Goal: Task Accomplishment & Management: Use online tool/utility

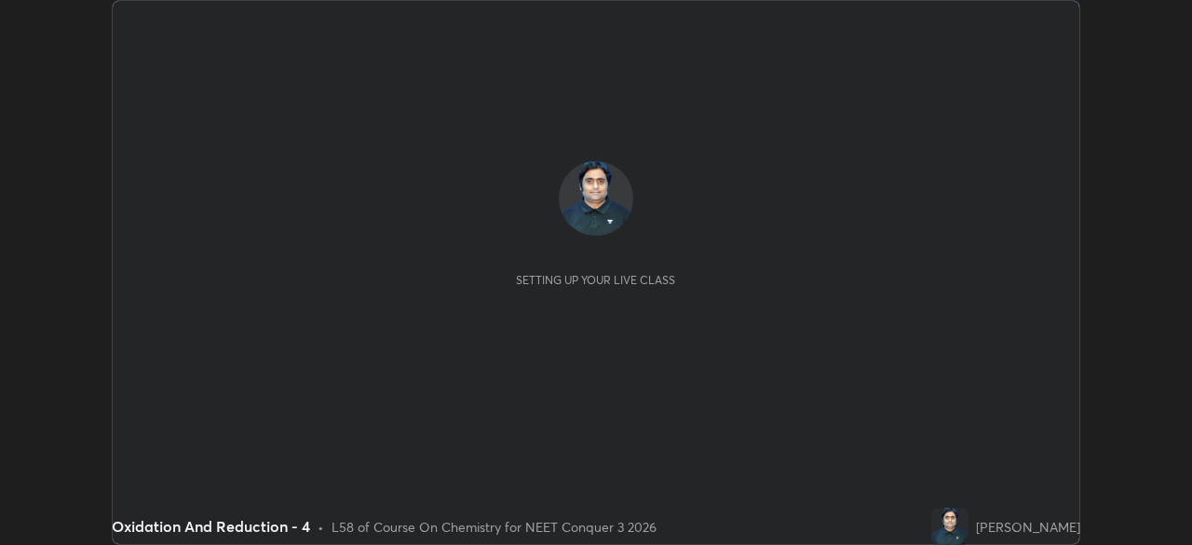
scroll to position [545, 1191]
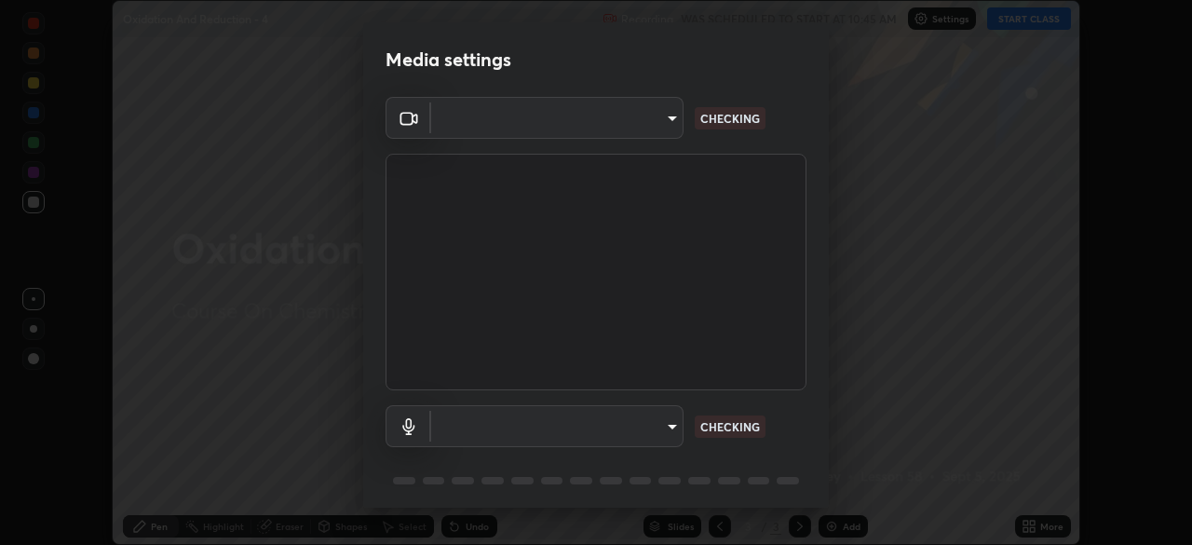
type input "e5f32b9a37d83756d2696e8423a1893a7de7eefef83412cf73fe4da3c4688103"
click at [641, 431] on body "Erase all Oxidation And Reduction - 4 Recording WAS SCHEDULED TO START AT 10:45…" at bounding box center [596, 272] width 1192 height 545
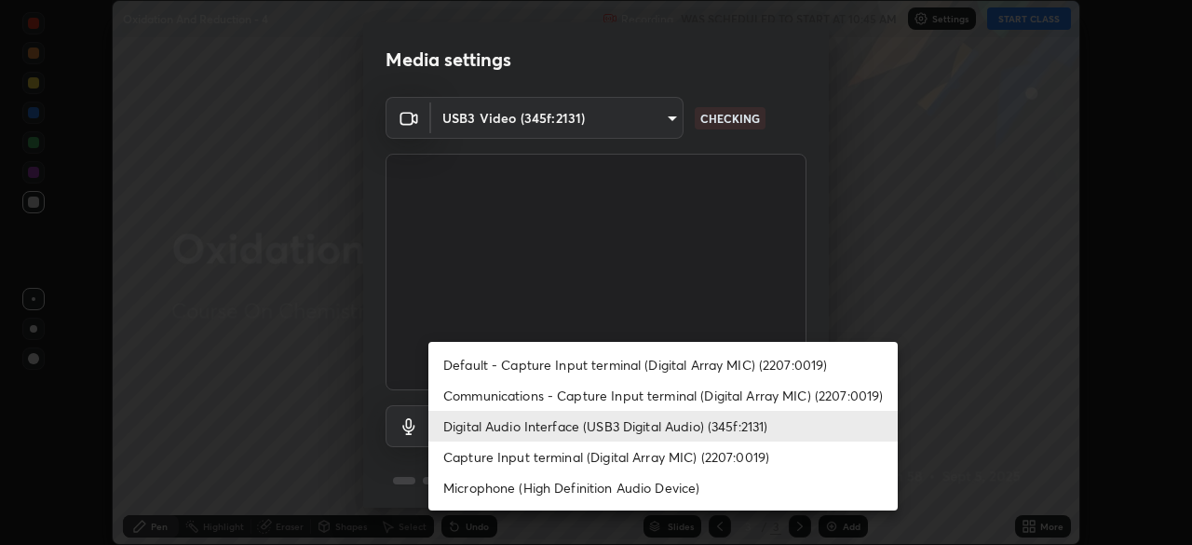
click at [672, 400] on li "Communications - Capture Input terminal (Digital Array MIC) (2207:0019)" at bounding box center [662, 395] width 469 height 31
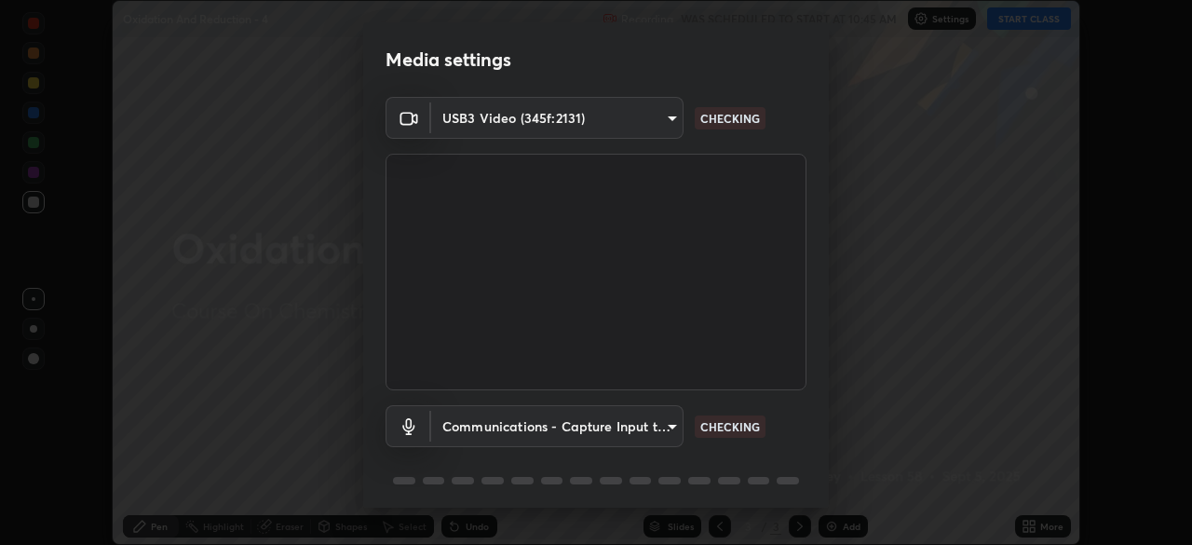
click at [658, 430] on body "Erase all Oxidation And Reduction - 4 Recording WAS SCHEDULED TO START AT 10:45…" at bounding box center [596, 272] width 1192 height 545
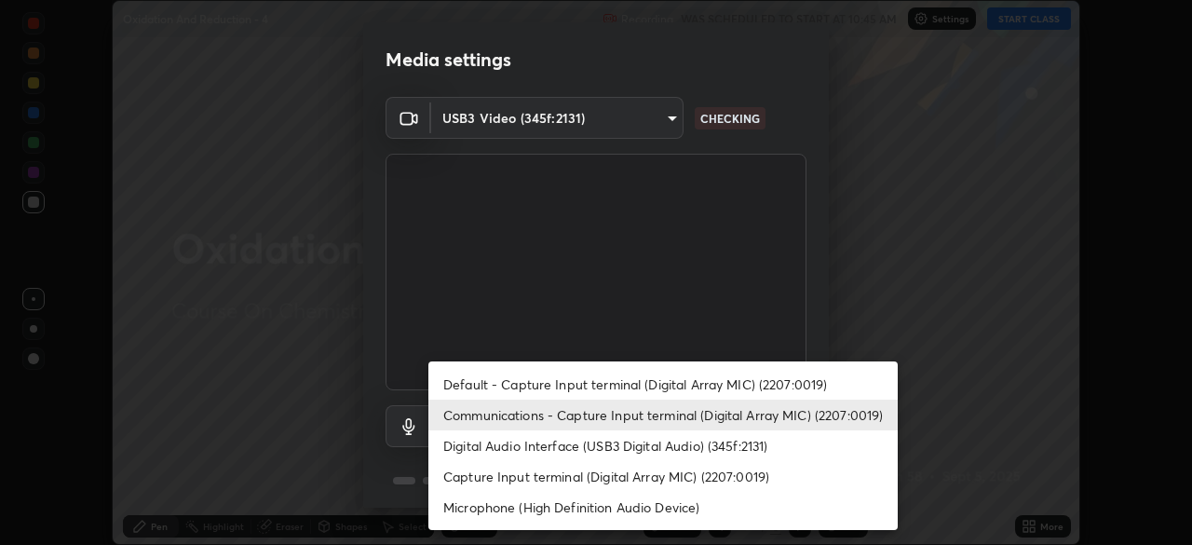
click at [667, 453] on li "Digital Audio Interface (USB3 Digital Audio) (345f:2131)" at bounding box center [662, 445] width 469 height 31
type input "ae0975cef7388746c2778fd6dc2b00d9a595315052e87b14b0d2850c1354851c"
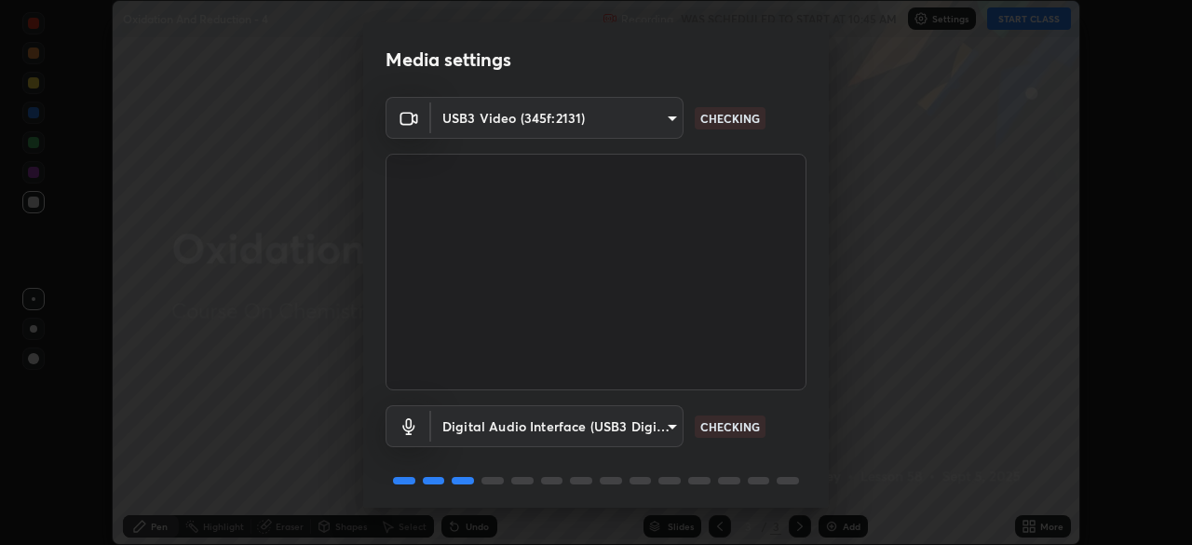
scroll to position [65, 0]
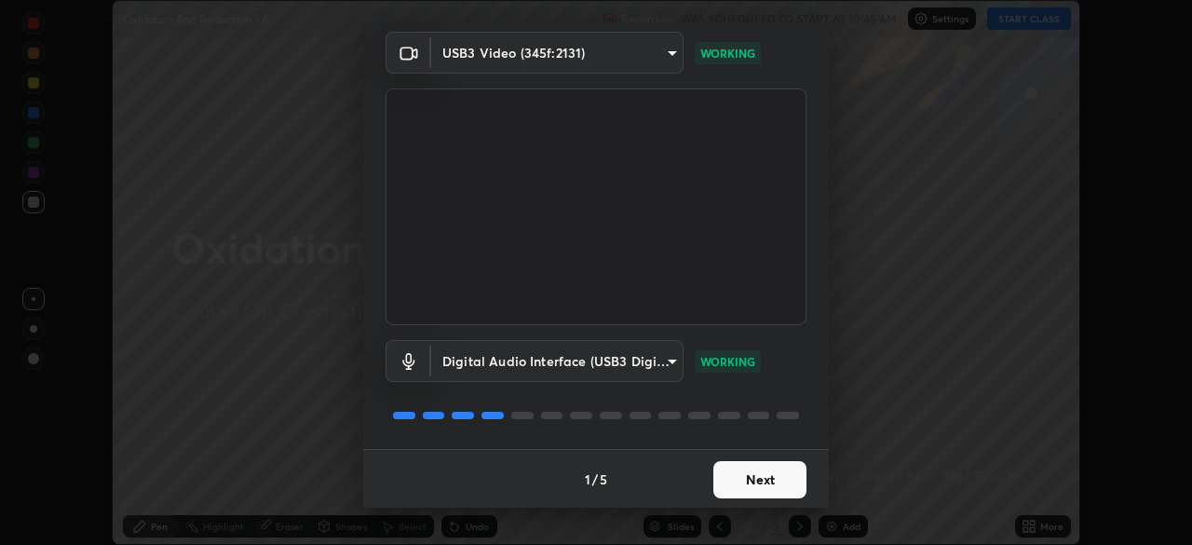
click at [743, 482] on button "Next" at bounding box center [759, 479] width 93 height 37
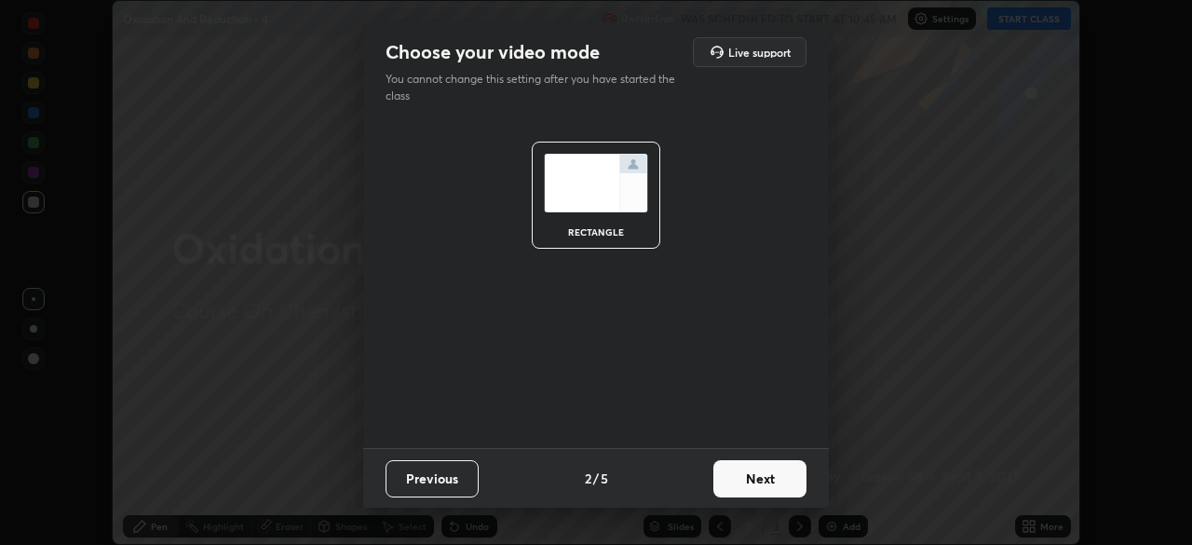
click at [754, 482] on button "Next" at bounding box center [759, 478] width 93 height 37
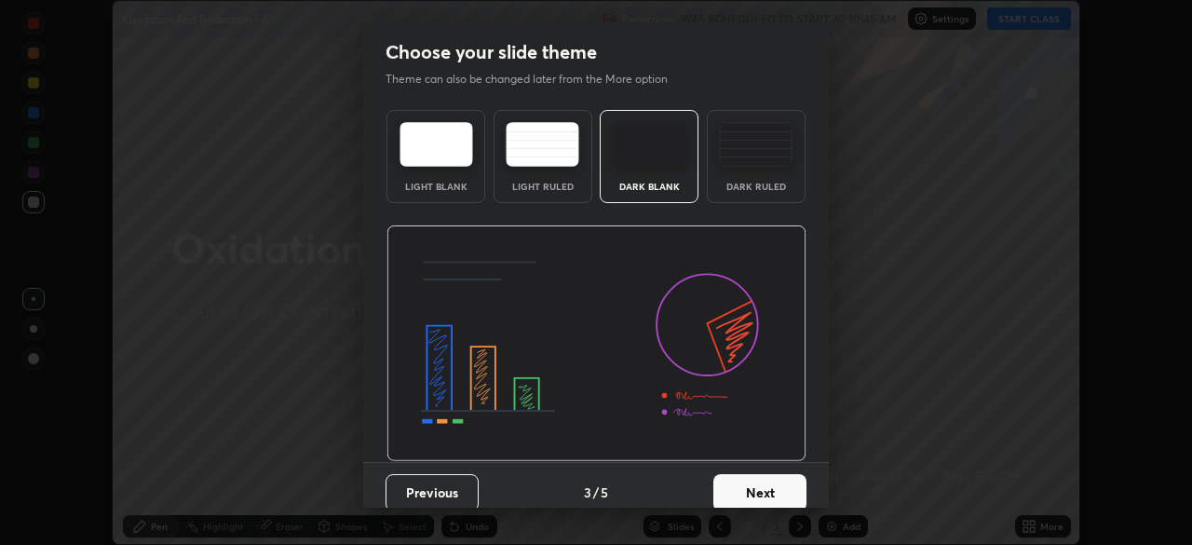
click at [771, 488] on button "Next" at bounding box center [759, 492] width 93 height 37
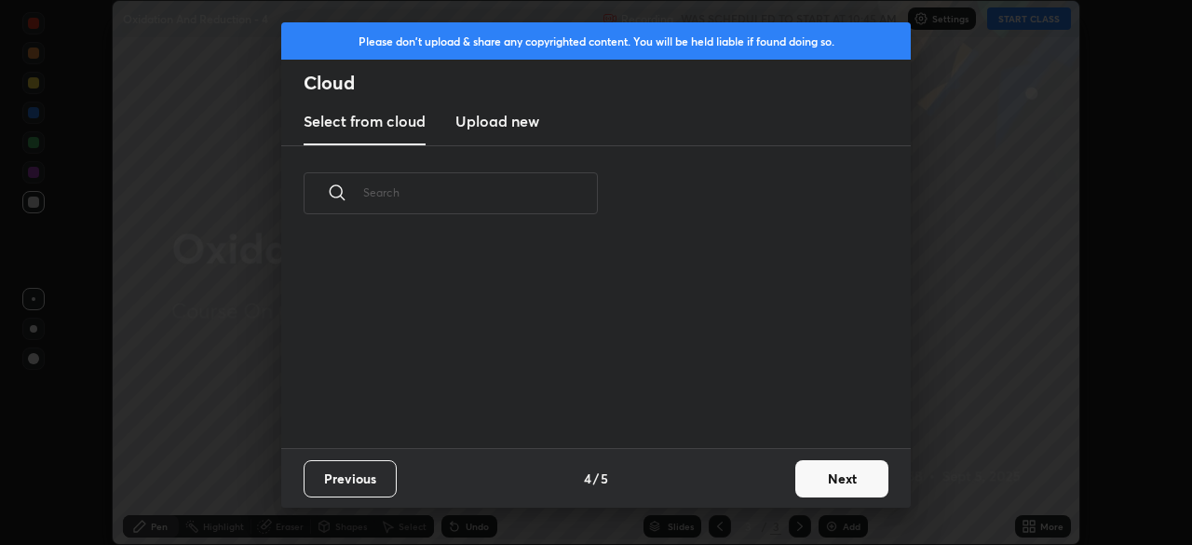
scroll to position [207, 598]
click at [831, 477] on button "Next" at bounding box center [841, 478] width 93 height 37
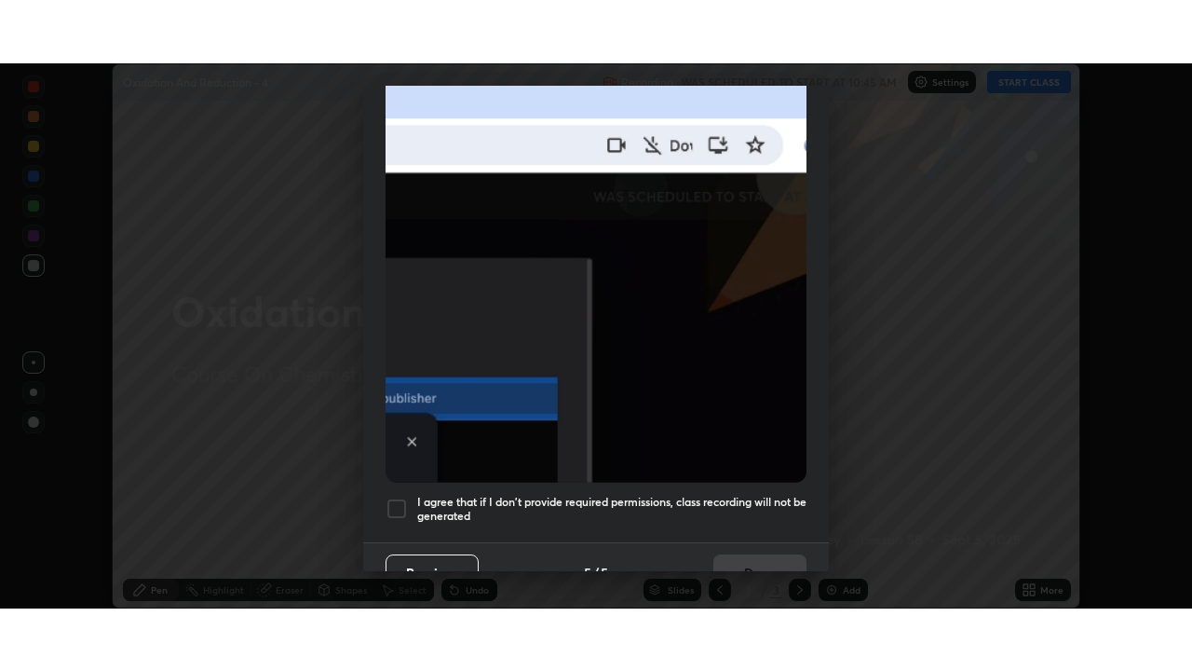
scroll to position [445, 0]
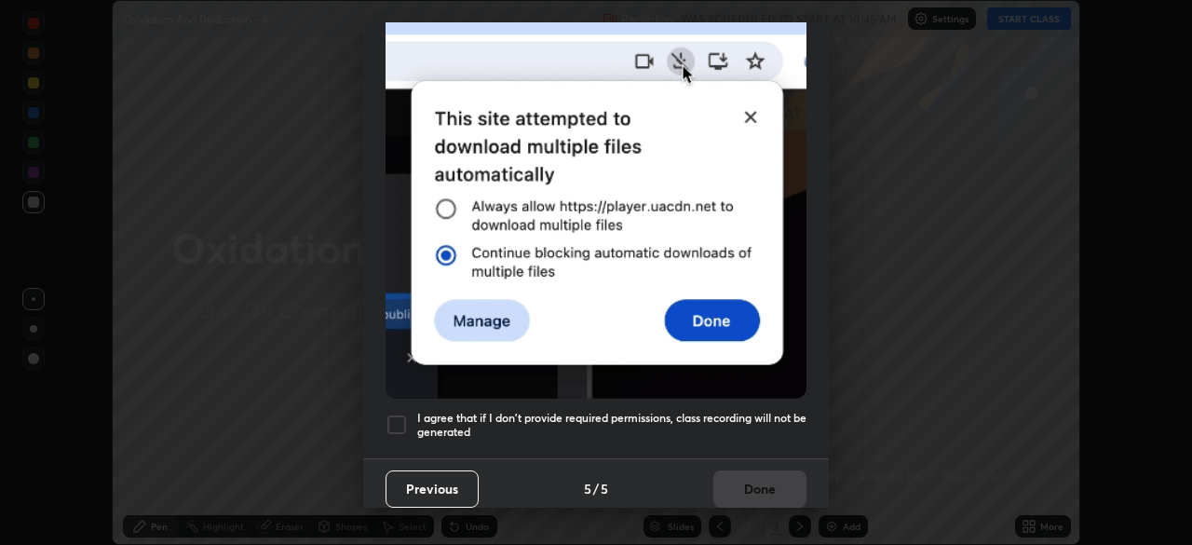
click at [636, 421] on h5 "I agree that if I don't provide required permissions, class recording will not …" at bounding box center [611, 425] width 389 height 29
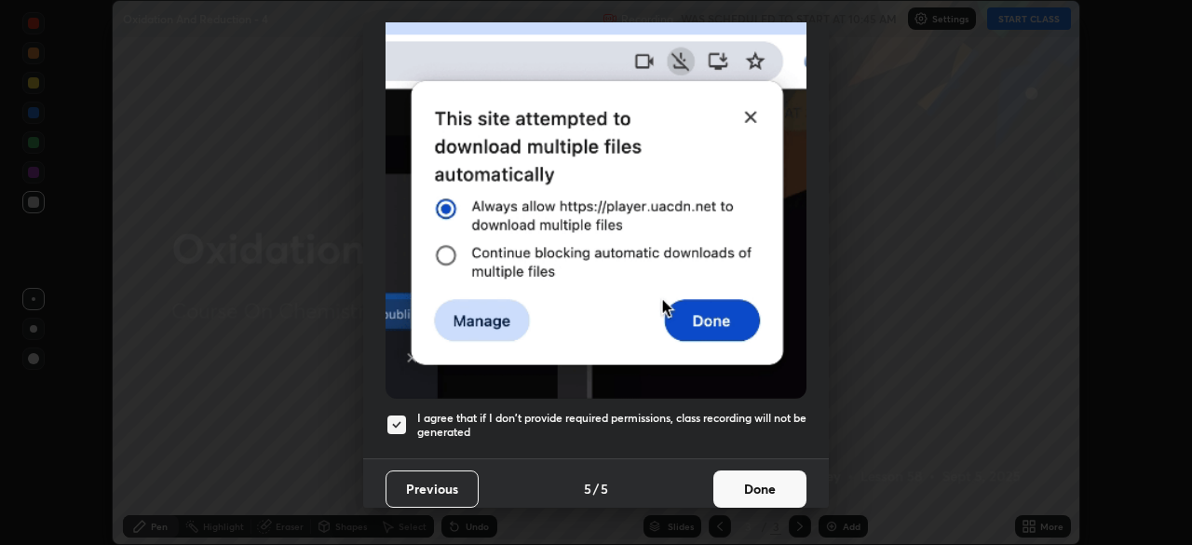
click at [743, 487] on button "Done" at bounding box center [759, 488] width 93 height 37
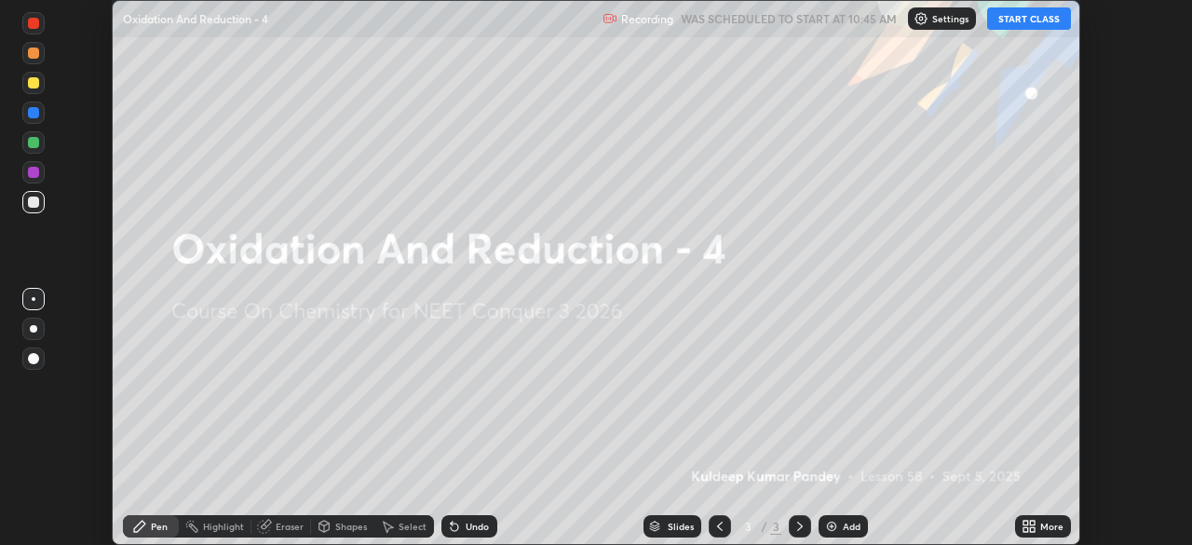
click at [1037, 19] on button "START CLASS" at bounding box center [1029, 18] width 84 height 22
click at [1043, 533] on div "More" at bounding box center [1043, 526] width 56 height 22
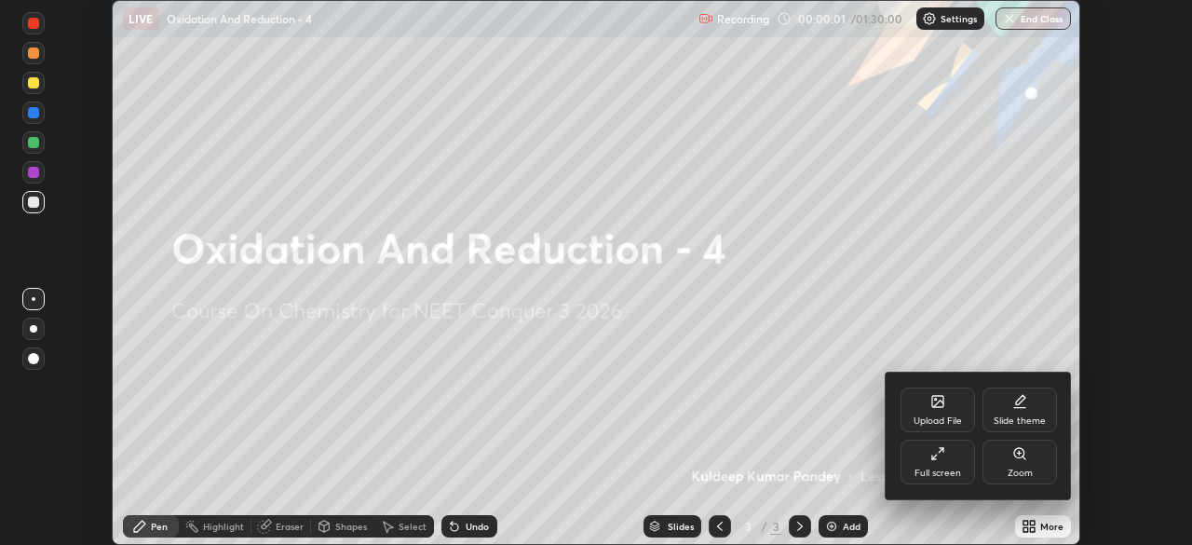
click at [954, 467] on div "Full screen" at bounding box center [938, 462] width 75 height 45
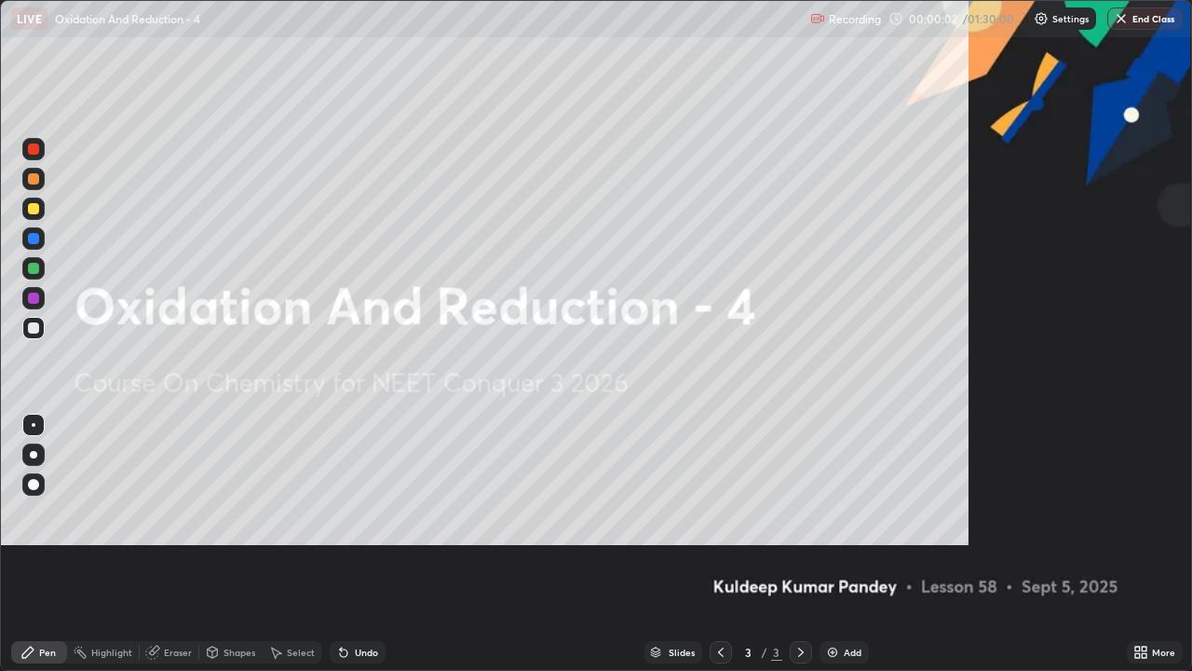
scroll to position [671, 1192]
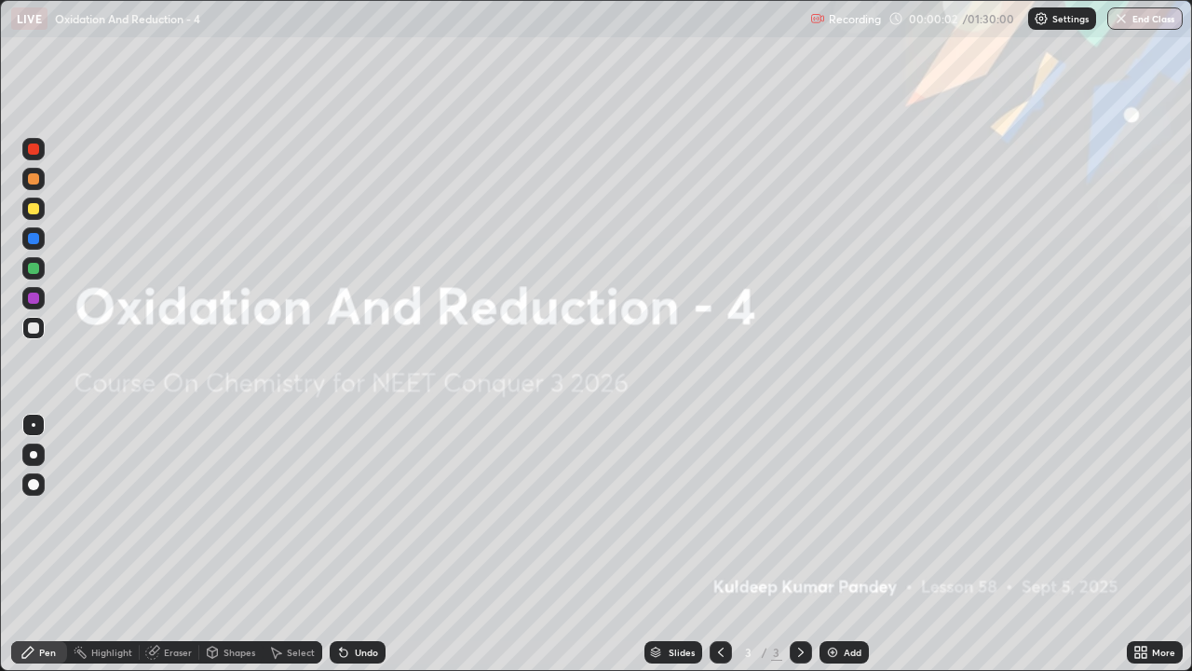
click at [838, 544] on img at bounding box center [832, 652] width 15 height 15
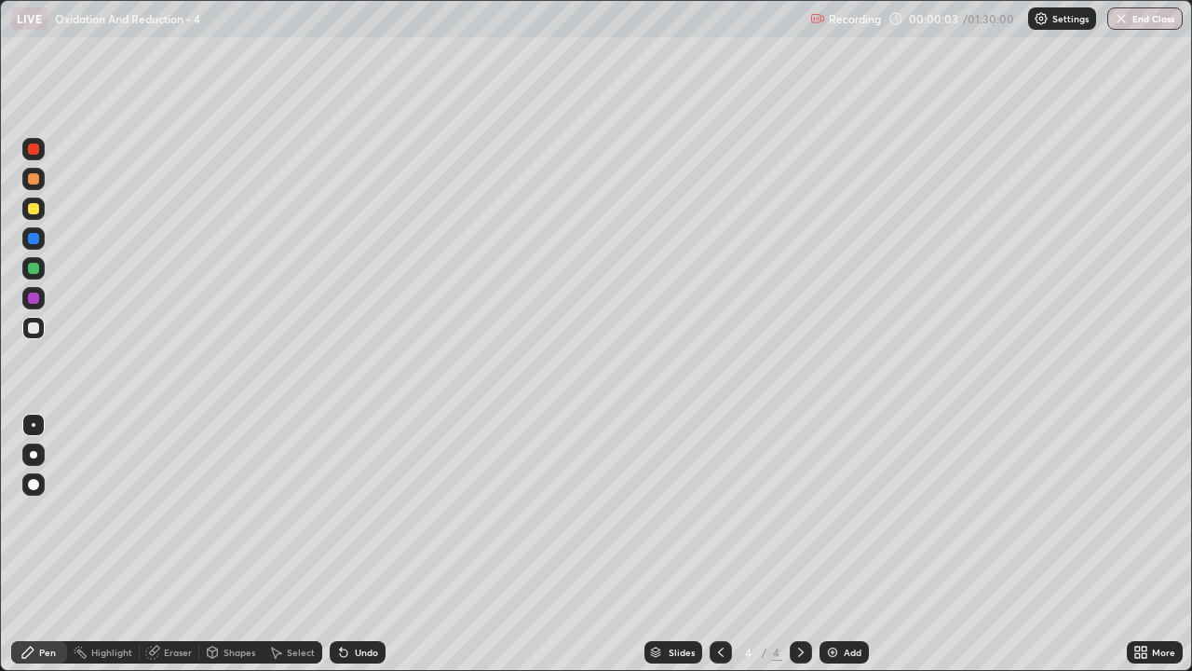
click at [836, 544] on img at bounding box center [832, 652] width 15 height 15
click at [835, 544] on img at bounding box center [832, 652] width 15 height 15
click at [834, 544] on img at bounding box center [832, 652] width 15 height 15
click at [833, 544] on img at bounding box center [832, 652] width 15 height 15
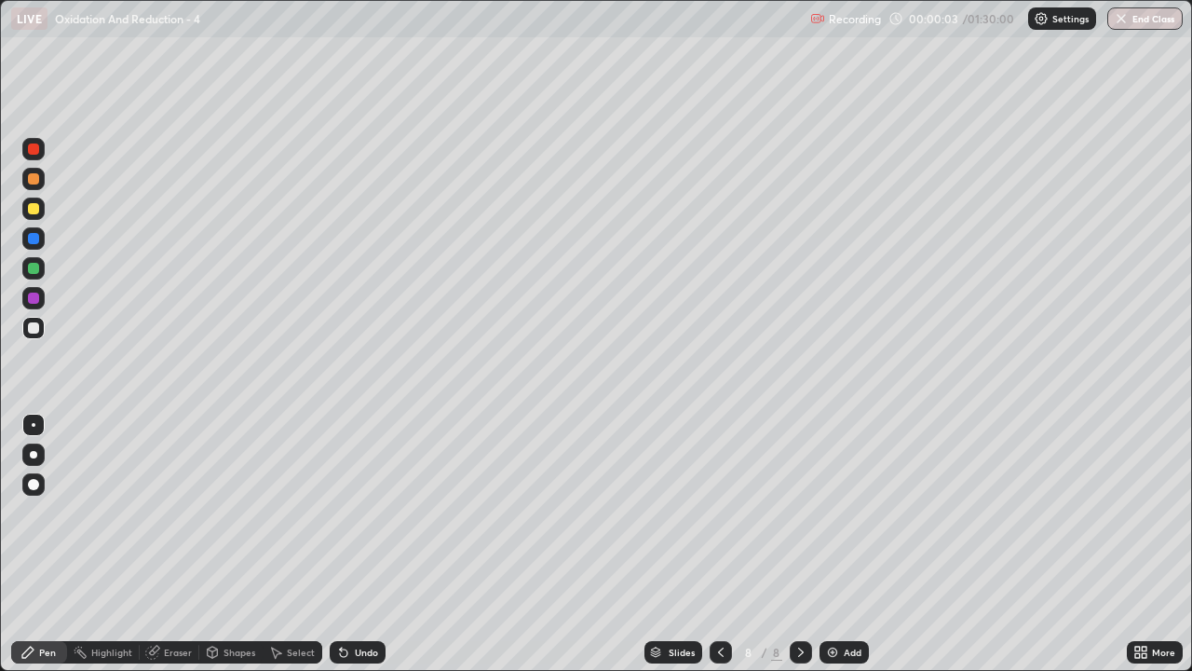
click at [833, 544] on img at bounding box center [832, 652] width 15 height 15
click at [835, 544] on img at bounding box center [832, 652] width 15 height 15
click at [834, 544] on img at bounding box center [832, 652] width 15 height 15
click at [835, 544] on img at bounding box center [832, 652] width 15 height 15
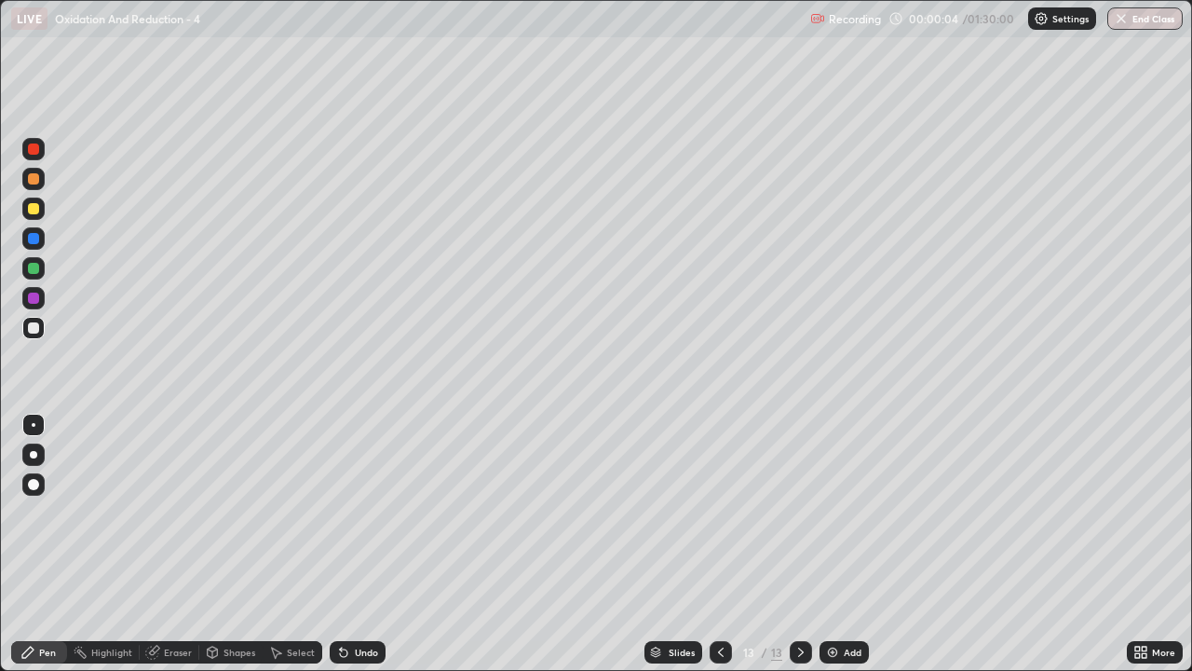
click at [834, 544] on img at bounding box center [832, 652] width 15 height 15
click at [833, 544] on img at bounding box center [832, 652] width 15 height 15
click at [831, 544] on img at bounding box center [832, 652] width 15 height 15
click at [829, 544] on img at bounding box center [832, 652] width 15 height 15
click at [831, 544] on img at bounding box center [832, 652] width 15 height 15
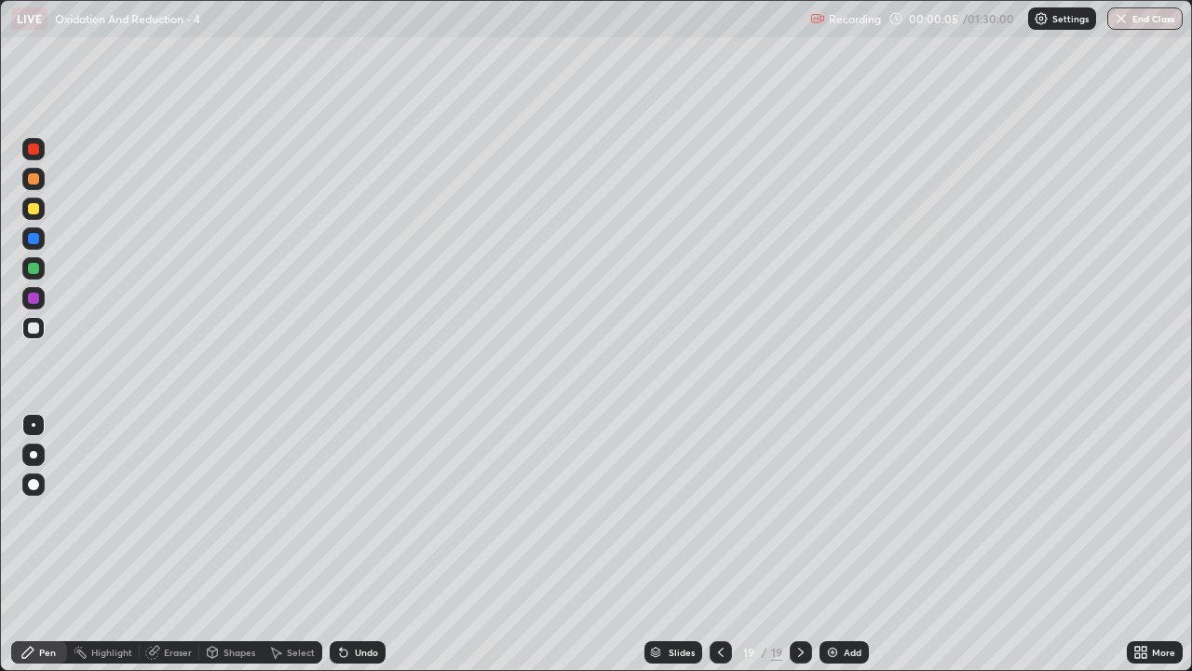
click at [831, 544] on img at bounding box center [832, 652] width 15 height 15
click at [831, 544] on img at bounding box center [833, 652] width 15 height 15
click at [829, 544] on img at bounding box center [833, 652] width 15 height 15
click at [833, 544] on img at bounding box center [832, 652] width 15 height 15
click at [835, 544] on img at bounding box center [832, 652] width 15 height 15
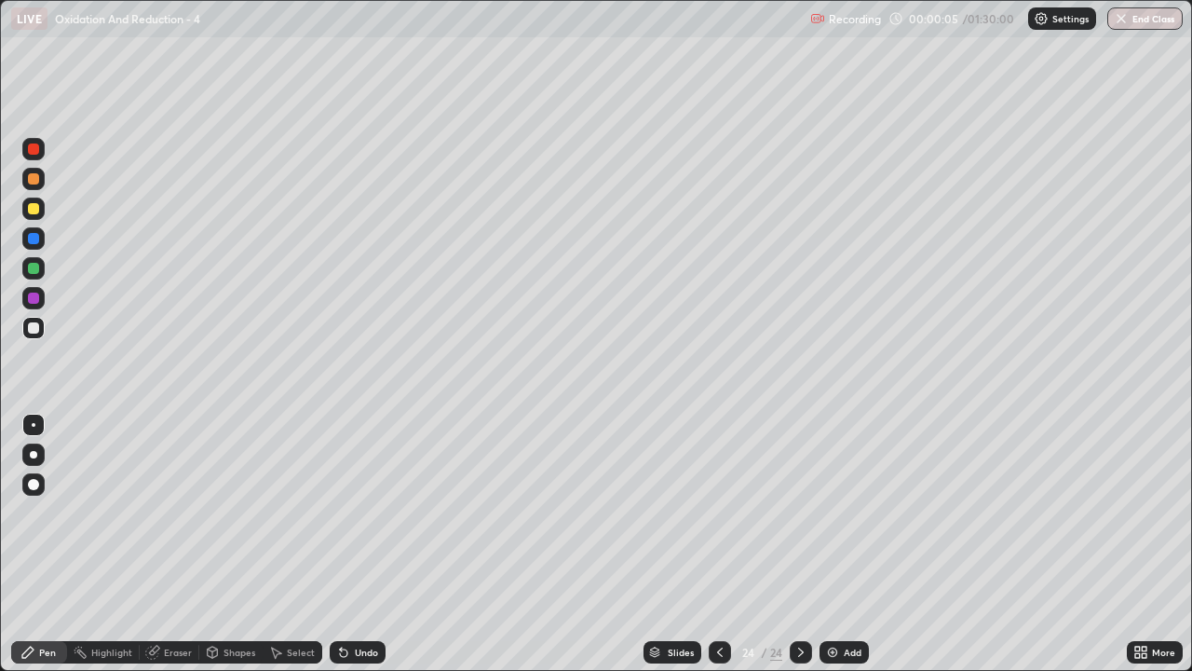
click at [835, 544] on img at bounding box center [832, 652] width 15 height 15
click at [833, 544] on img at bounding box center [832, 652] width 15 height 15
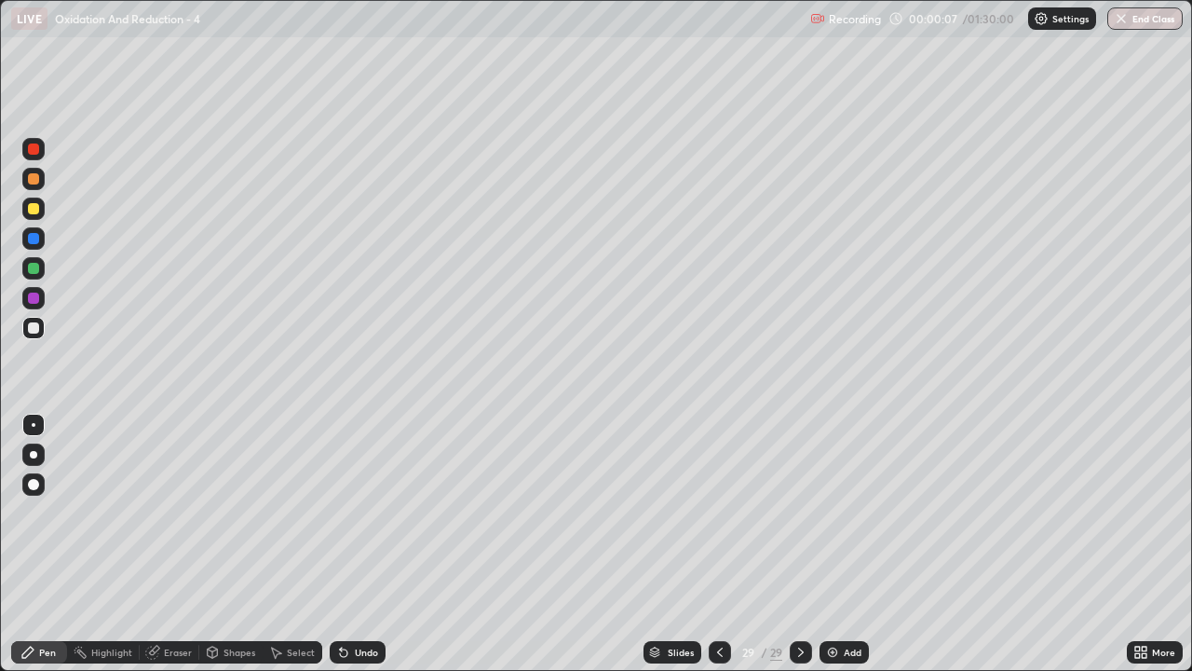
click at [833, 544] on img at bounding box center [832, 652] width 15 height 15
click at [833, 544] on img at bounding box center [833, 652] width 15 height 15
click at [835, 544] on img at bounding box center [832, 652] width 15 height 15
click at [718, 544] on icon at bounding box center [720, 652] width 15 height 15
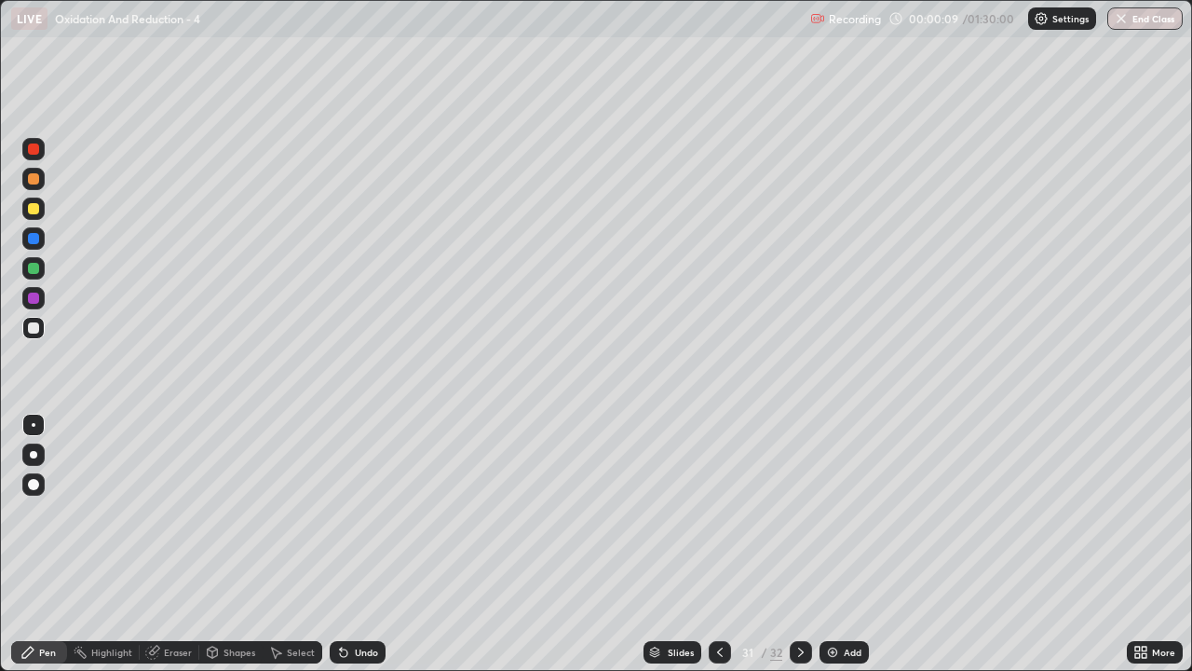
click at [719, 544] on icon at bounding box center [720, 652] width 15 height 15
click at [717, 544] on icon at bounding box center [720, 652] width 15 height 15
click at [718, 544] on icon at bounding box center [720, 651] width 6 height 9
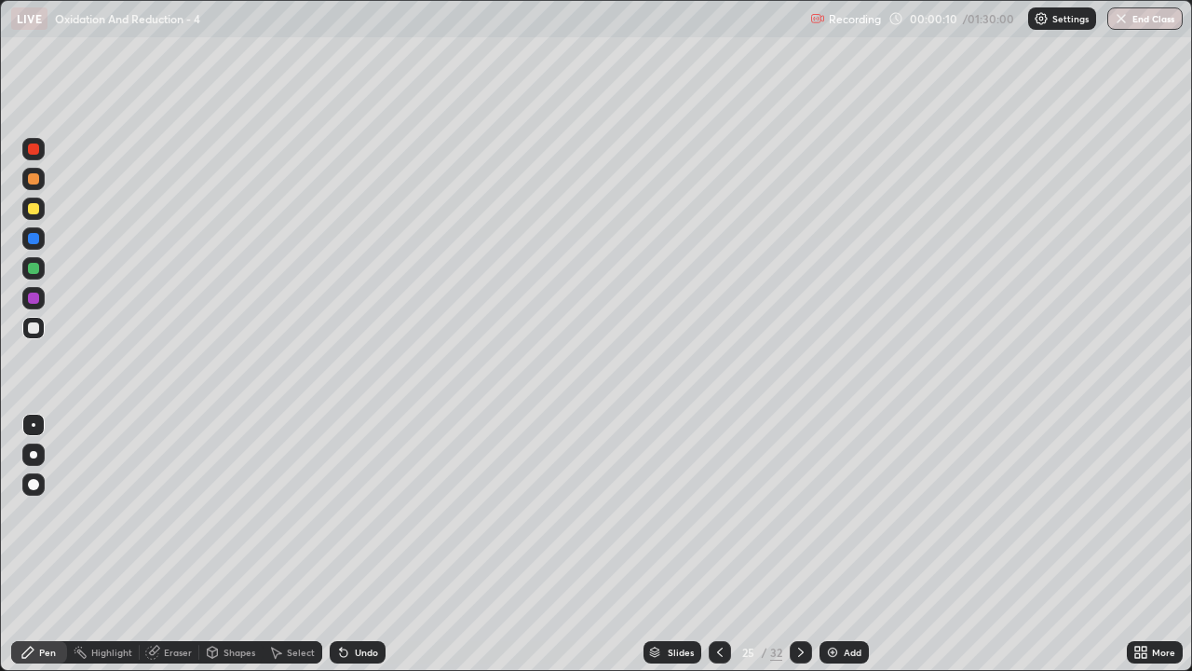
click at [717, 544] on icon at bounding box center [720, 652] width 15 height 15
click at [715, 544] on icon at bounding box center [720, 652] width 15 height 15
click at [716, 544] on icon at bounding box center [720, 652] width 15 height 15
click at [717, 544] on icon at bounding box center [720, 652] width 15 height 15
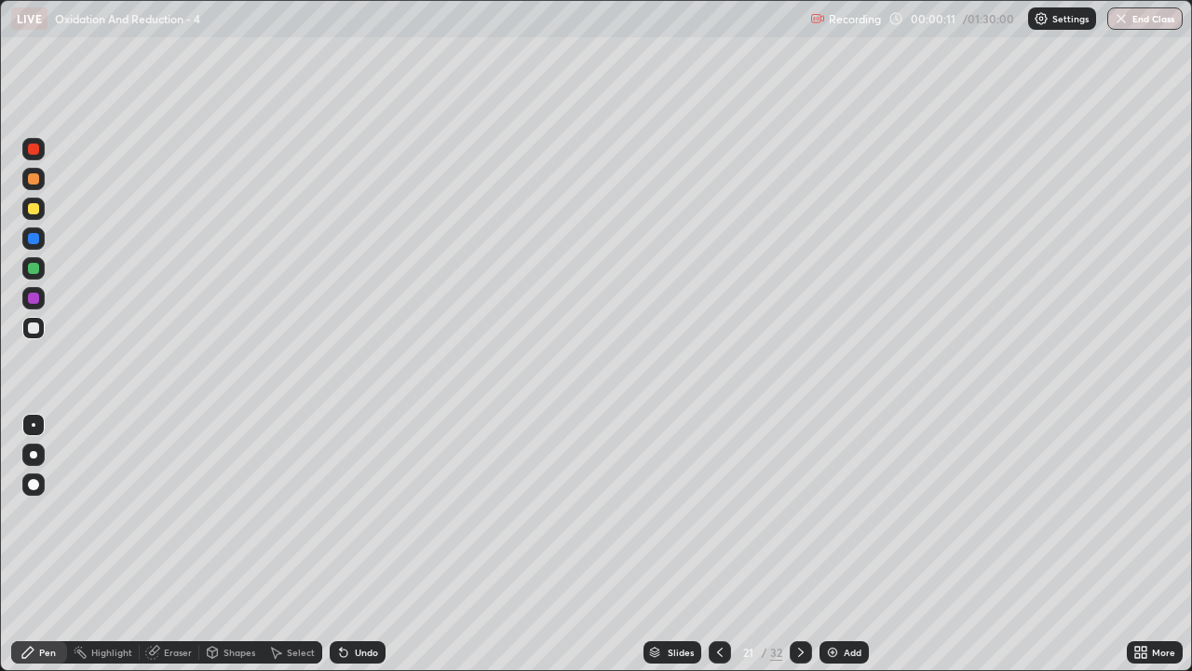
click at [718, 544] on icon at bounding box center [720, 651] width 6 height 9
click at [718, 544] on icon at bounding box center [720, 652] width 15 height 15
click at [719, 544] on icon at bounding box center [720, 652] width 15 height 15
click at [721, 544] on icon at bounding box center [720, 652] width 15 height 15
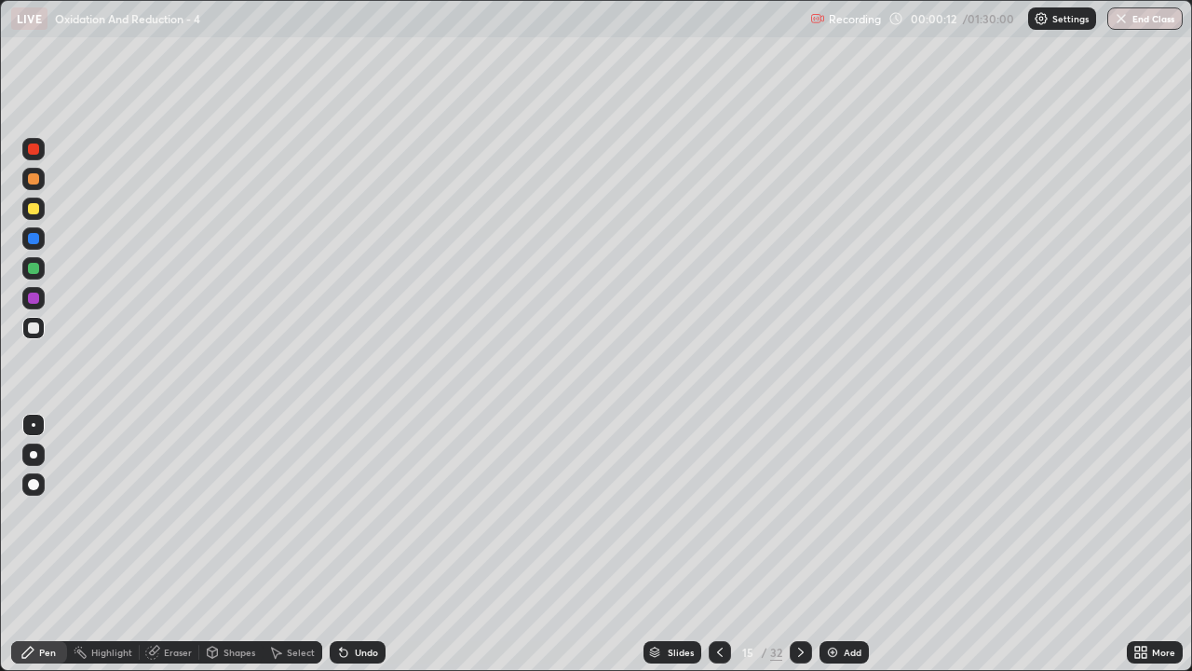
click at [721, 544] on icon at bounding box center [720, 652] width 15 height 15
click at [719, 544] on icon at bounding box center [720, 652] width 15 height 15
click at [718, 544] on icon at bounding box center [720, 652] width 15 height 15
click at [718, 544] on icon at bounding box center [720, 651] width 6 height 9
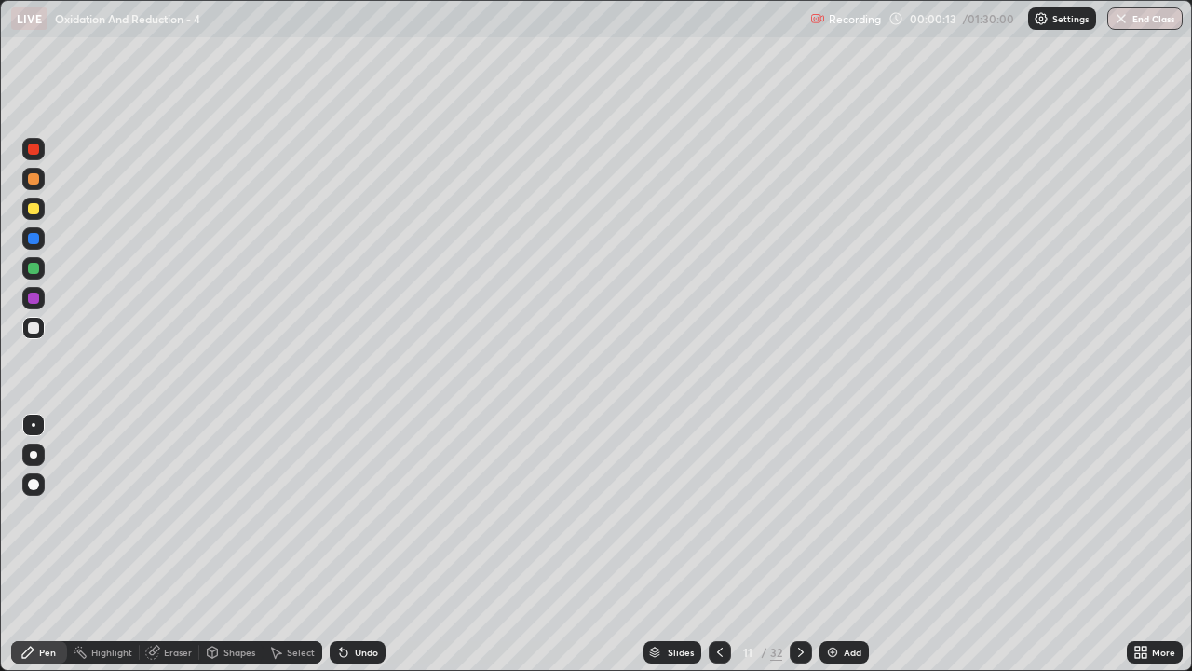
click at [718, 544] on icon at bounding box center [720, 652] width 15 height 15
click at [717, 544] on icon at bounding box center [720, 652] width 15 height 15
click at [719, 544] on icon at bounding box center [720, 652] width 15 height 15
click at [721, 544] on icon at bounding box center [720, 652] width 15 height 15
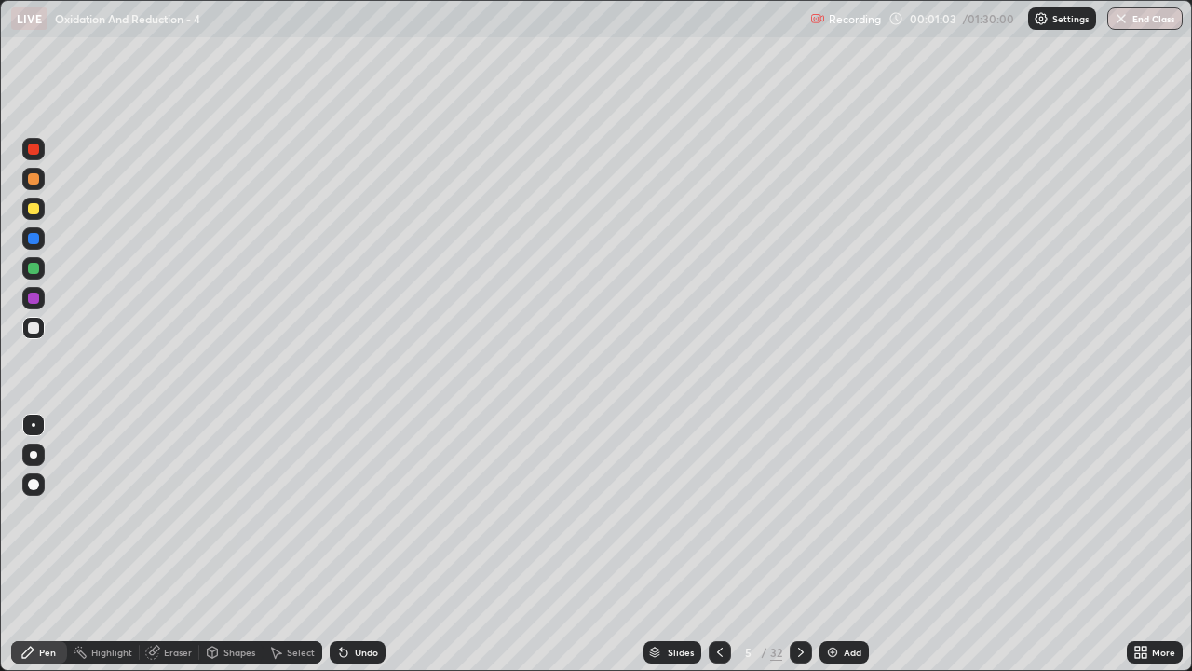
click at [30, 455] on div at bounding box center [33, 454] width 7 height 7
click at [173, 544] on div "Eraser" at bounding box center [170, 652] width 60 height 22
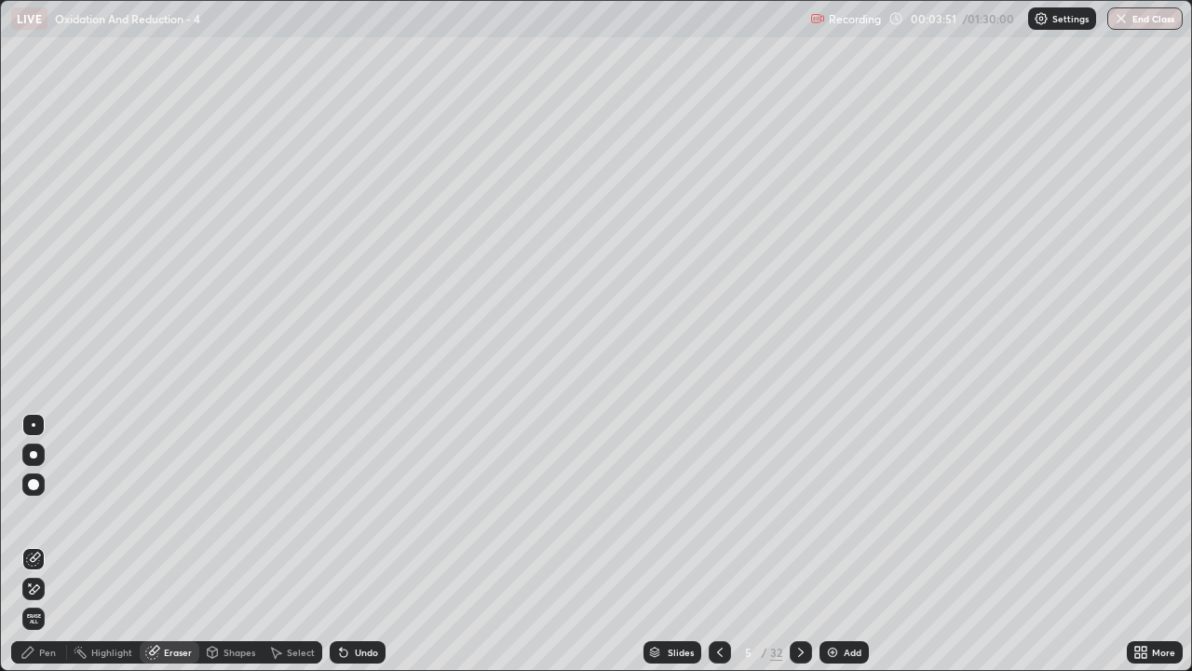
click at [48, 544] on div "Pen" at bounding box center [47, 651] width 17 height 9
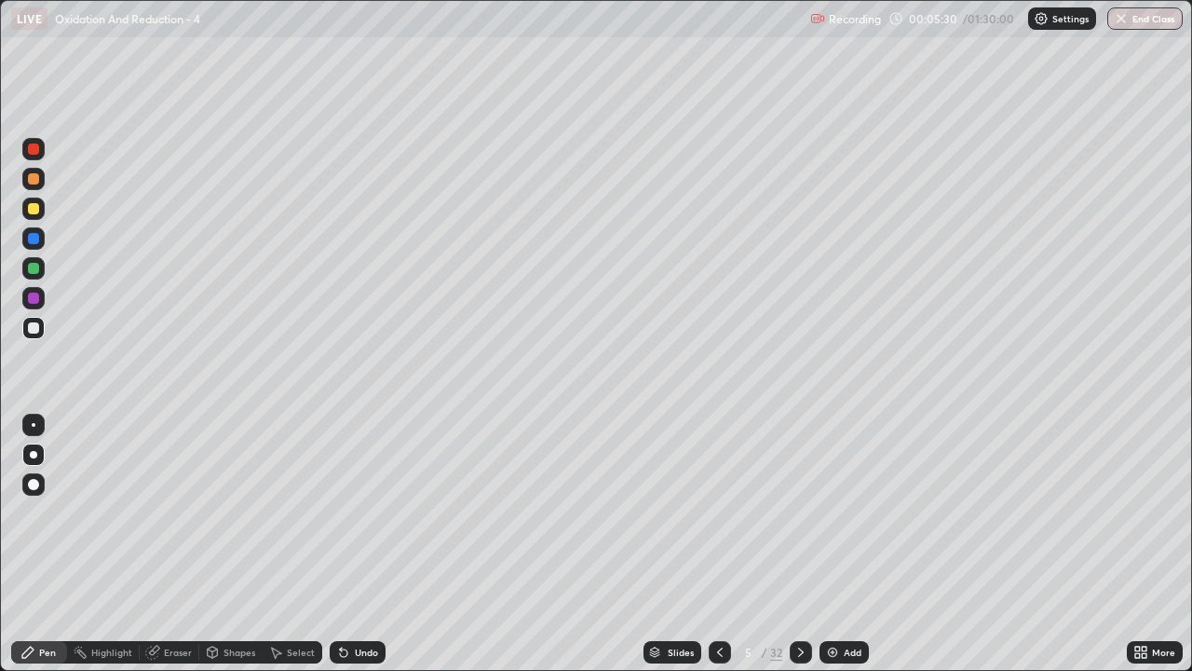
click at [800, 544] on icon at bounding box center [801, 652] width 15 height 15
click at [42, 544] on div "Pen" at bounding box center [39, 652] width 56 height 22
click at [720, 544] on icon at bounding box center [720, 652] width 15 height 15
click at [800, 544] on icon at bounding box center [801, 652] width 15 height 15
click at [800, 544] on icon at bounding box center [801, 651] width 6 height 9
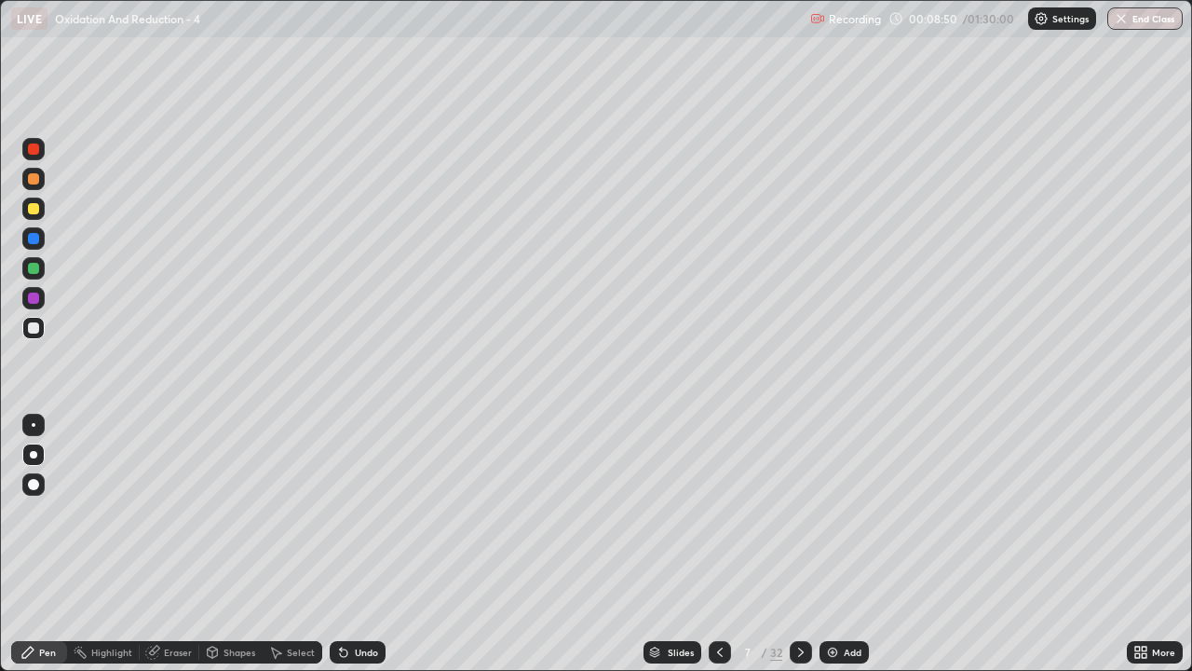
click at [175, 544] on div "Eraser" at bounding box center [170, 652] width 60 height 22
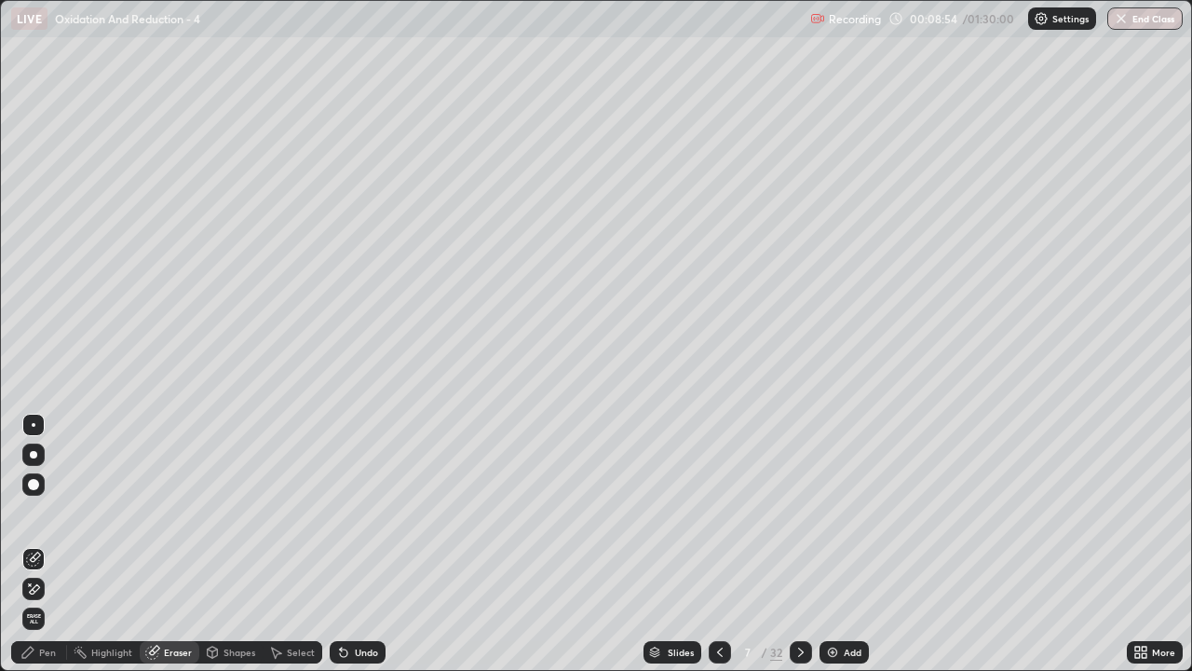
click at [53, 544] on div "Pen" at bounding box center [39, 652] width 56 height 22
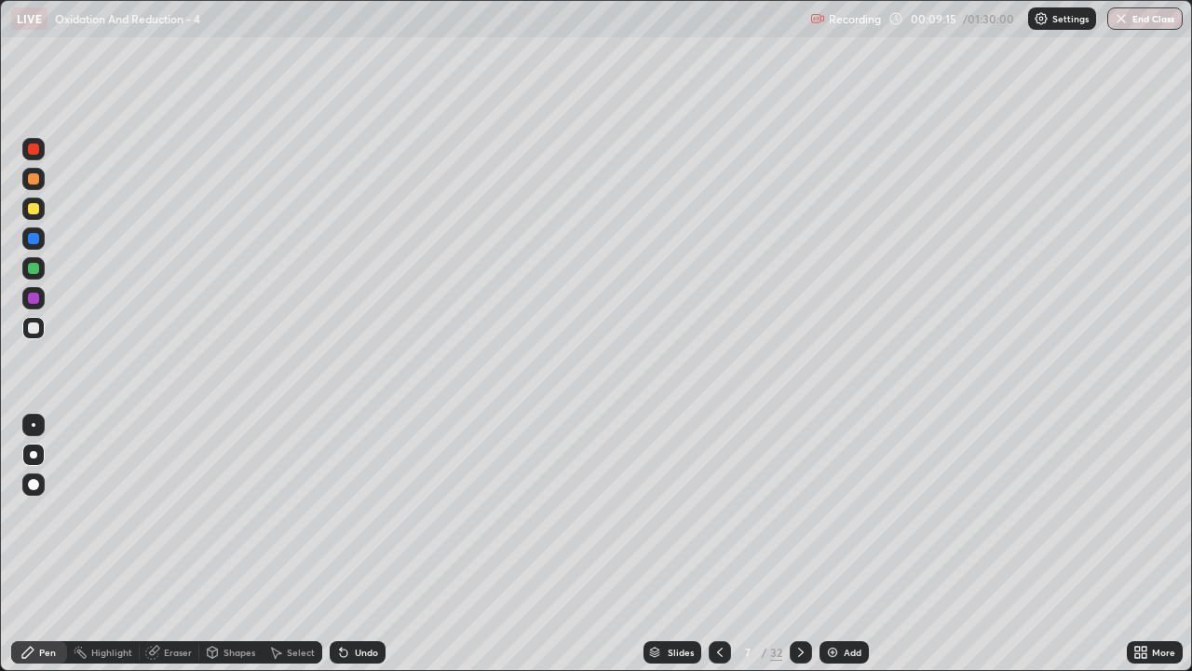
click at [184, 544] on div "Eraser" at bounding box center [178, 651] width 28 height 9
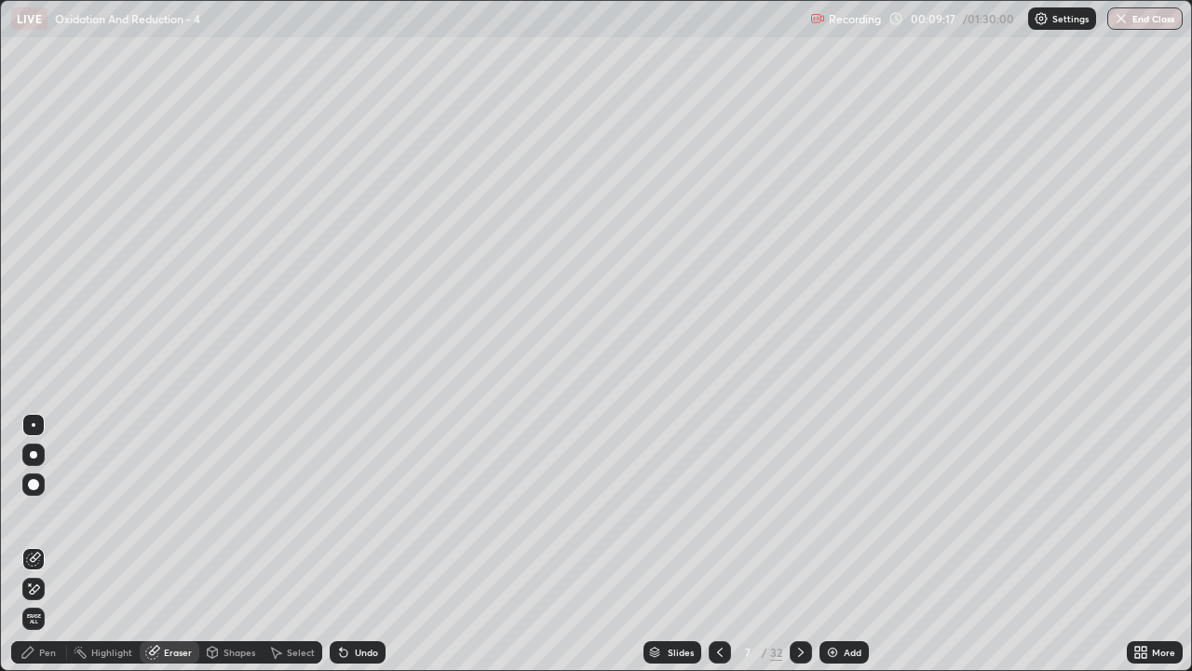
click at [52, 544] on div "Pen" at bounding box center [39, 652] width 56 height 22
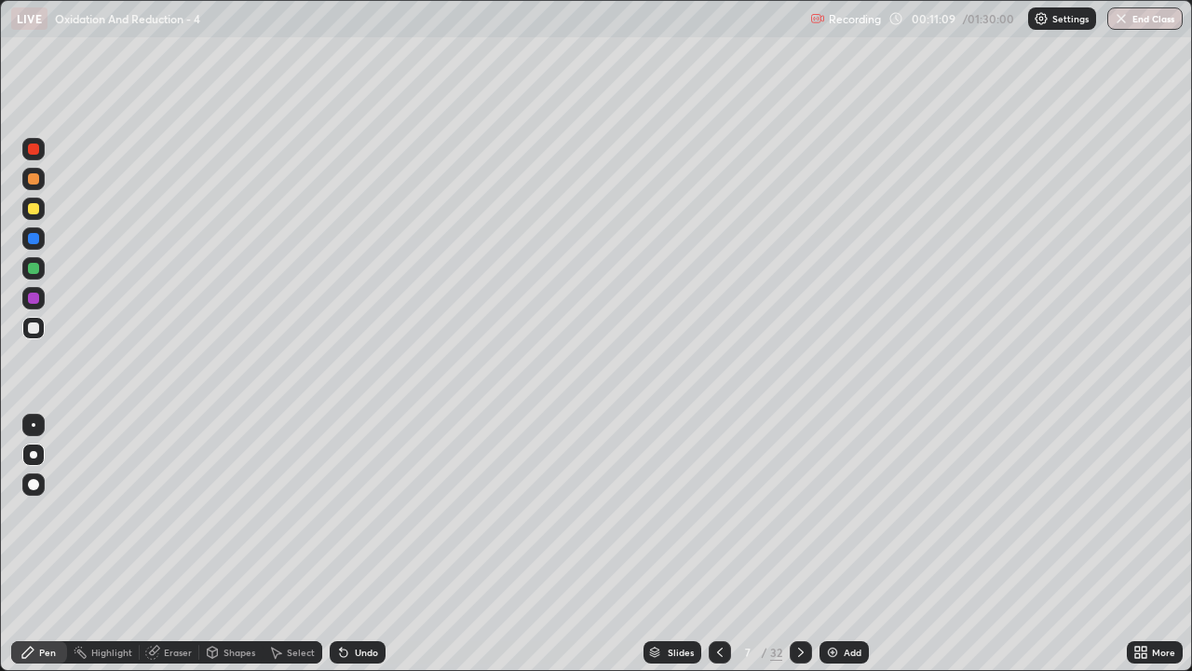
click at [36, 273] on div at bounding box center [33, 268] width 11 height 11
click at [797, 544] on icon at bounding box center [801, 652] width 15 height 15
click at [727, 544] on div at bounding box center [720, 652] width 22 height 22
click at [801, 544] on icon at bounding box center [801, 652] width 15 height 15
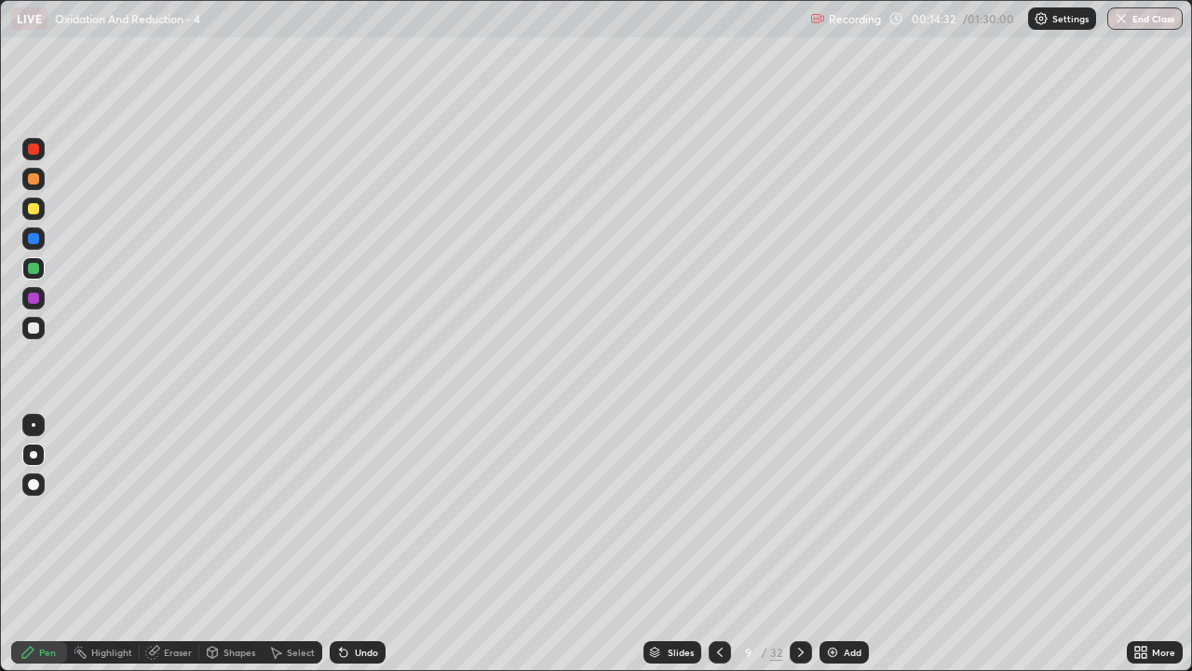
click at [48, 544] on div "Pen" at bounding box center [47, 651] width 17 height 9
click at [33, 332] on div at bounding box center [33, 327] width 11 height 11
click at [26, 268] on div at bounding box center [33, 268] width 22 height 22
click at [38, 329] on div at bounding box center [33, 327] width 11 height 11
click at [28, 269] on div at bounding box center [33, 268] width 11 height 11
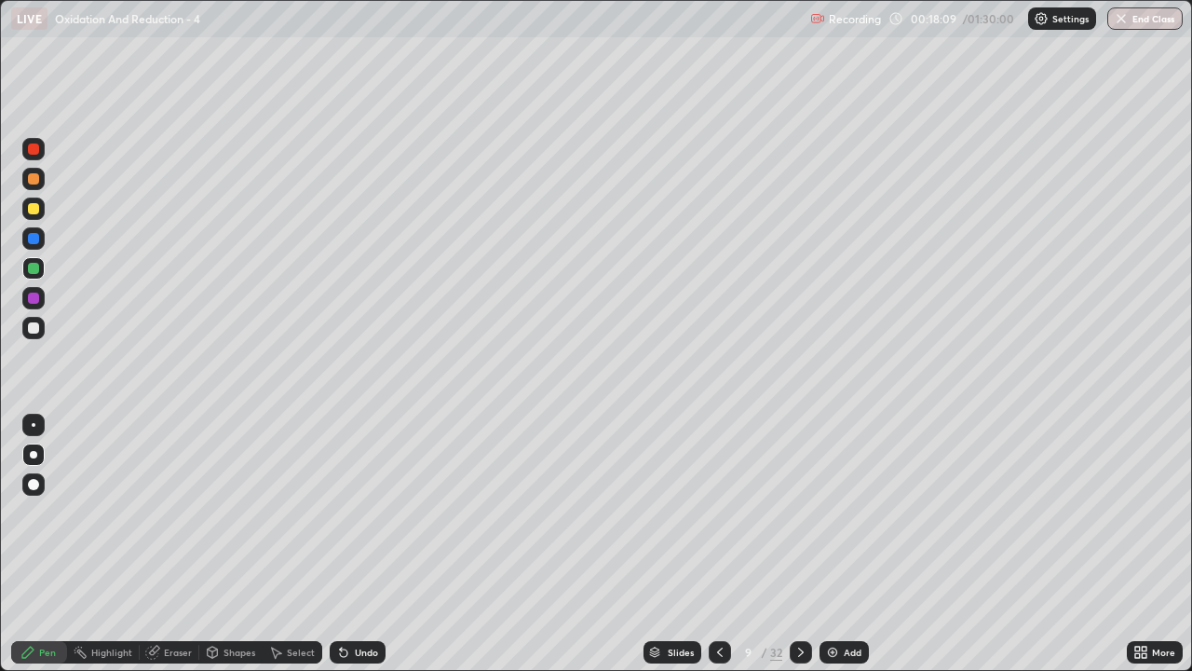
click at [717, 544] on icon at bounding box center [720, 651] width 6 height 9
click at [715, 544] on icon at bounding box center [720, 652] width 15 height 15
click at [714, 544] on icon at bounding box center [720, 652] width 15 height 15
click at [722, 544] on icon at bounding box center [720, 652] width 15 height 15
click at [801, 544] on icon at bounding box center [801, 652] width 15 height 15
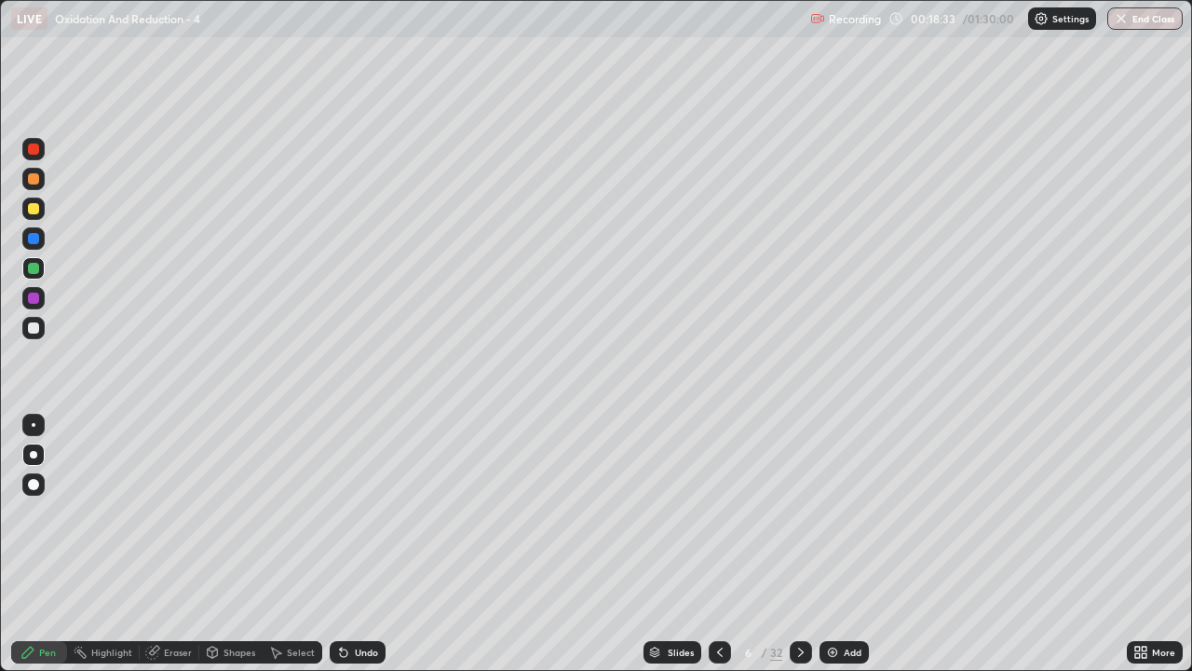
click at [35, 330] on div at bounding box center [33, 327] width 11 height 11
click at [173, 544] on div "Eraser" at bounding box center [178, 651] width 28 height 9
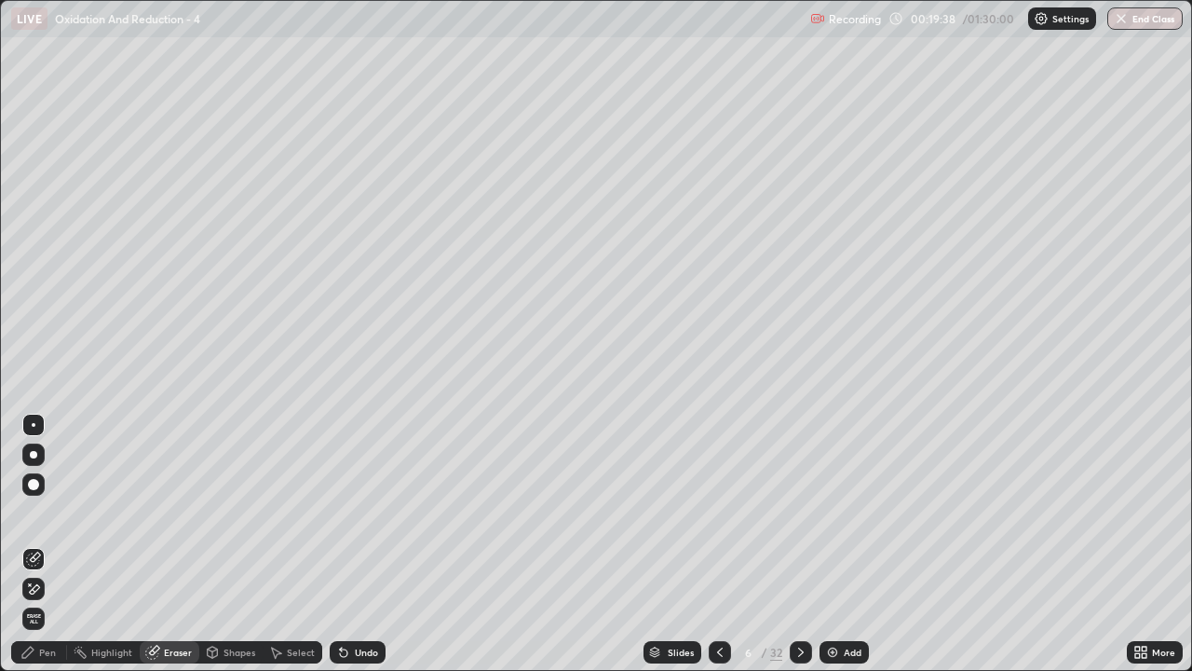
click at [43, 544] on div "Pen" at bounding box center [47, 651] width 17 height 9
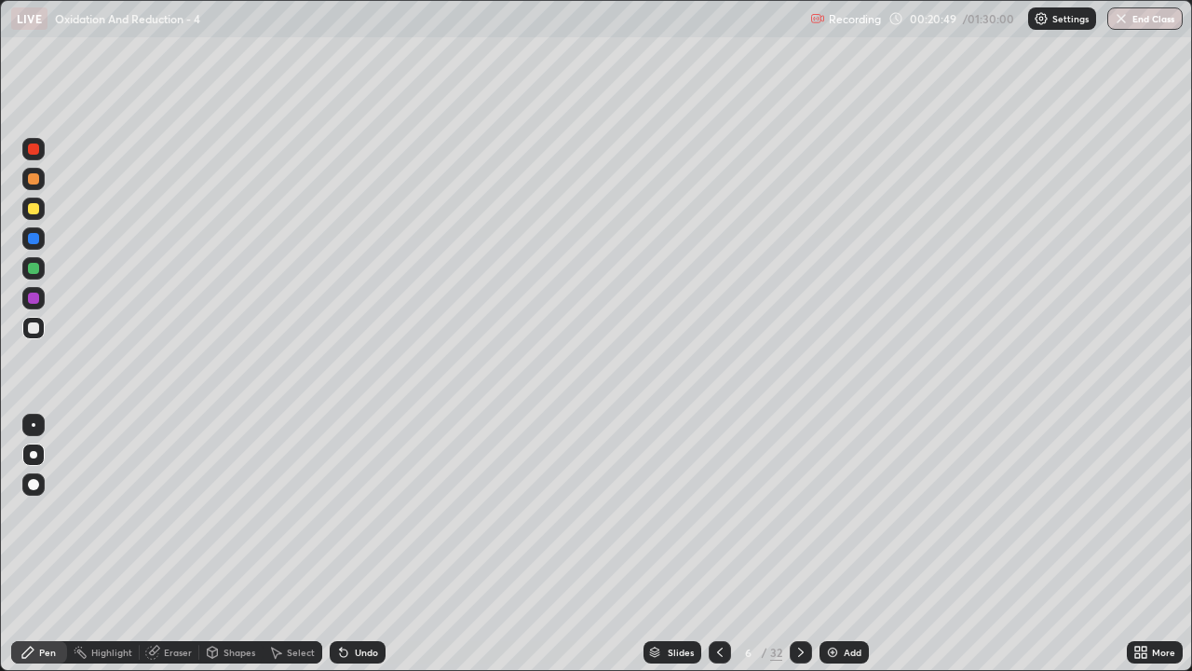
click at [177, 544] on div "Eraser" at bounding box center [178, 651] width 28 height 9
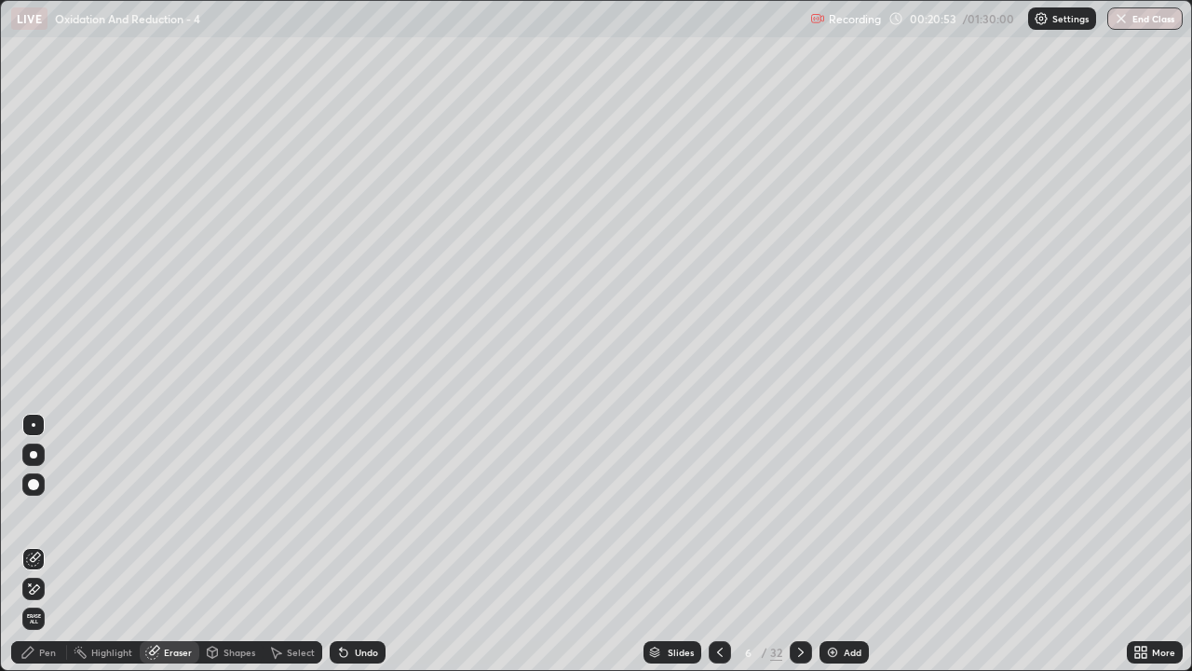
click at [45, 544] on div "Pen" at bounding box center [39, 652] width 56 height 22
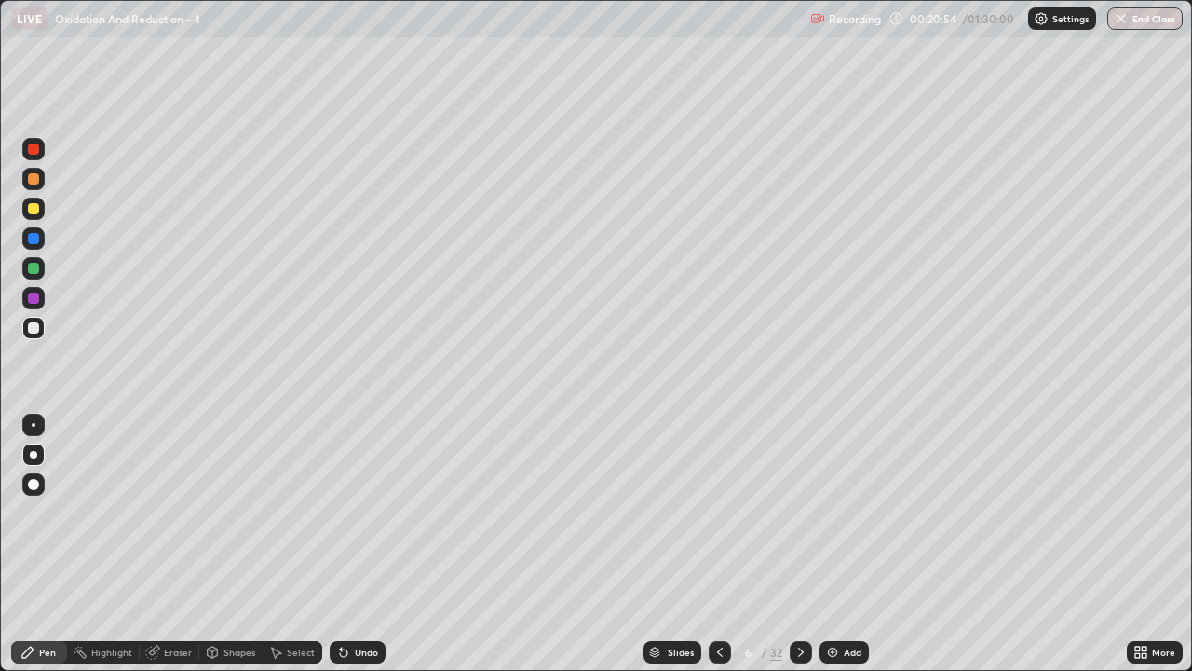
click at [32, 268] on div at bounding box center [33, 268] width 11 height 11
click at [173, 544] on div "Eraser" at bounding box center [178, 651] width 28 height 9
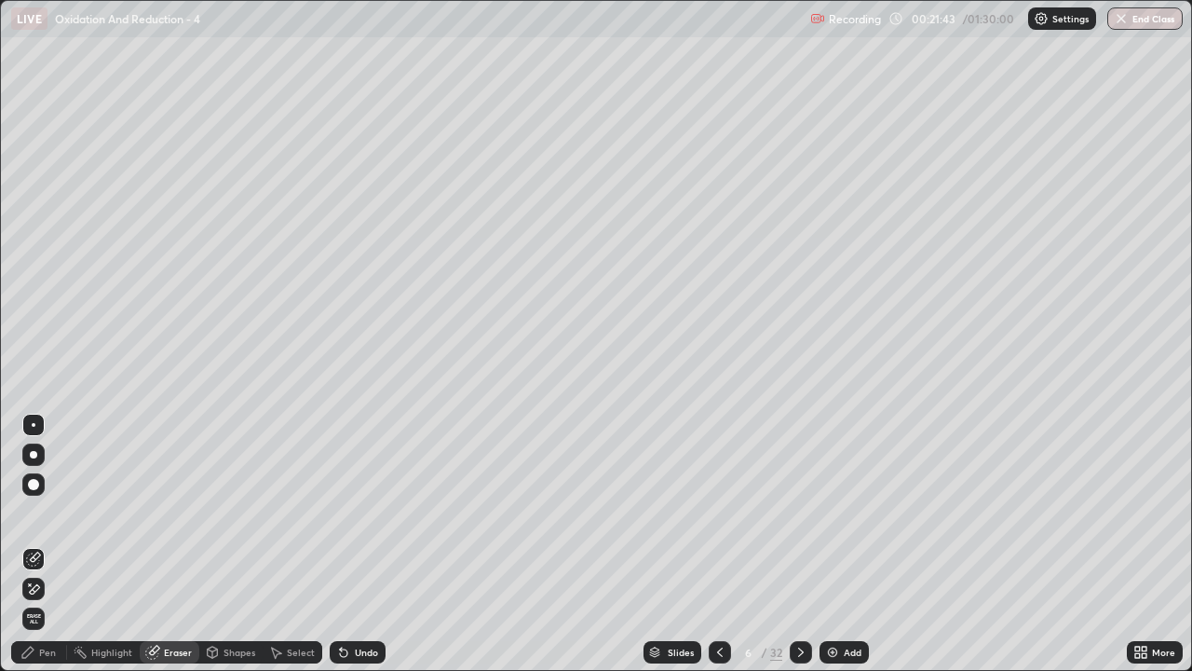
click at [790, 544] on div at bounding box center [801, 652] width 22 height 22
click at [797, 544] on icon at bounding box center [801, 652] width 15 height 15
click at [796, 544] on icon at bounding box center [801, 652] width 15 height 15
click at [799, 544] on icon at bounding box center [801, 652] width 15 height 15
click at [54, 544] on div "Pen" at bounding box center [47, 651] width 17 height 9
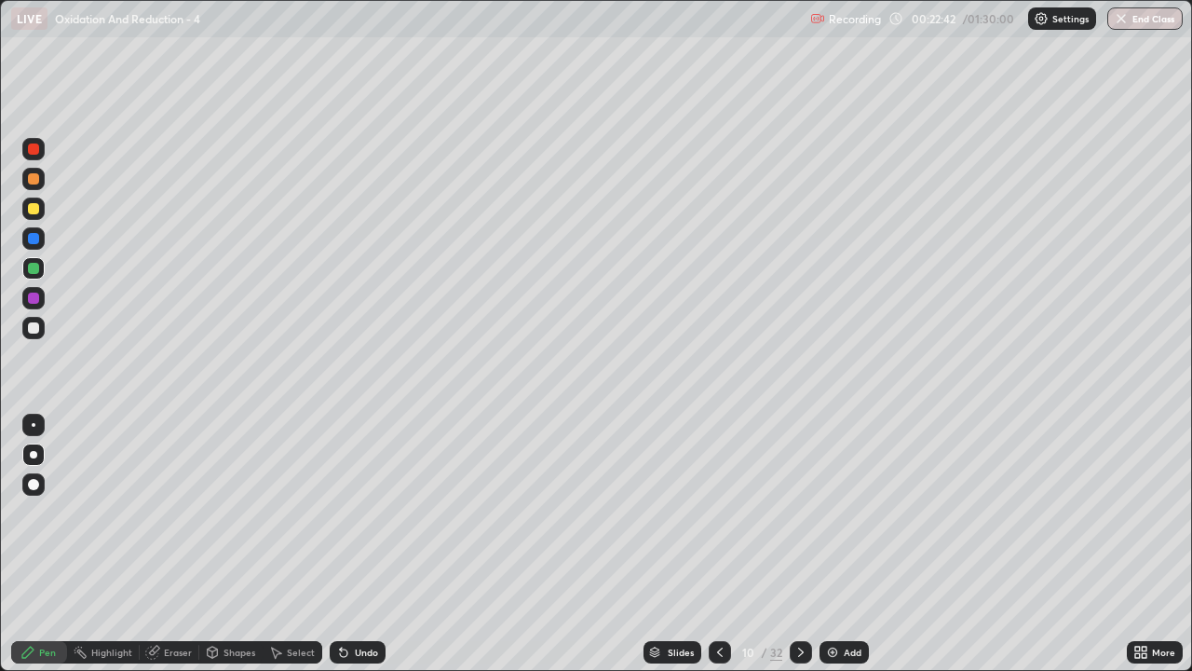
click at [178, 544] on div "Eraser" at bounding box center [178, 651] width 28 height 9
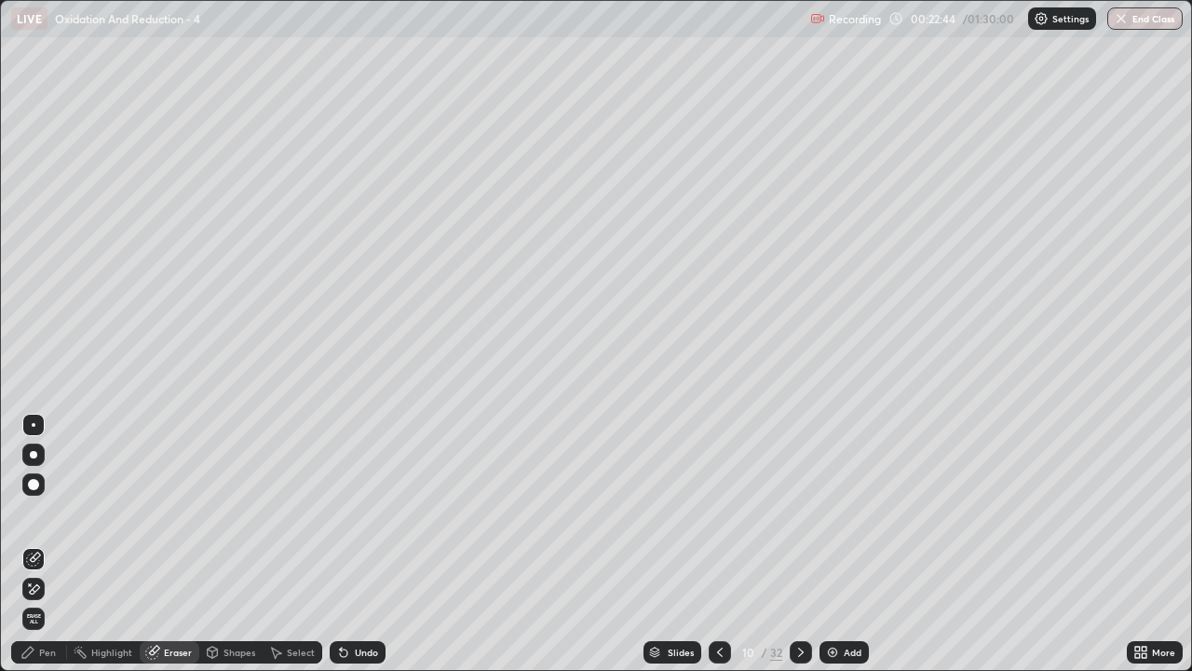
click at [50, 544] on div "Pen" at bounding box center [47, 651] width 17 height 9
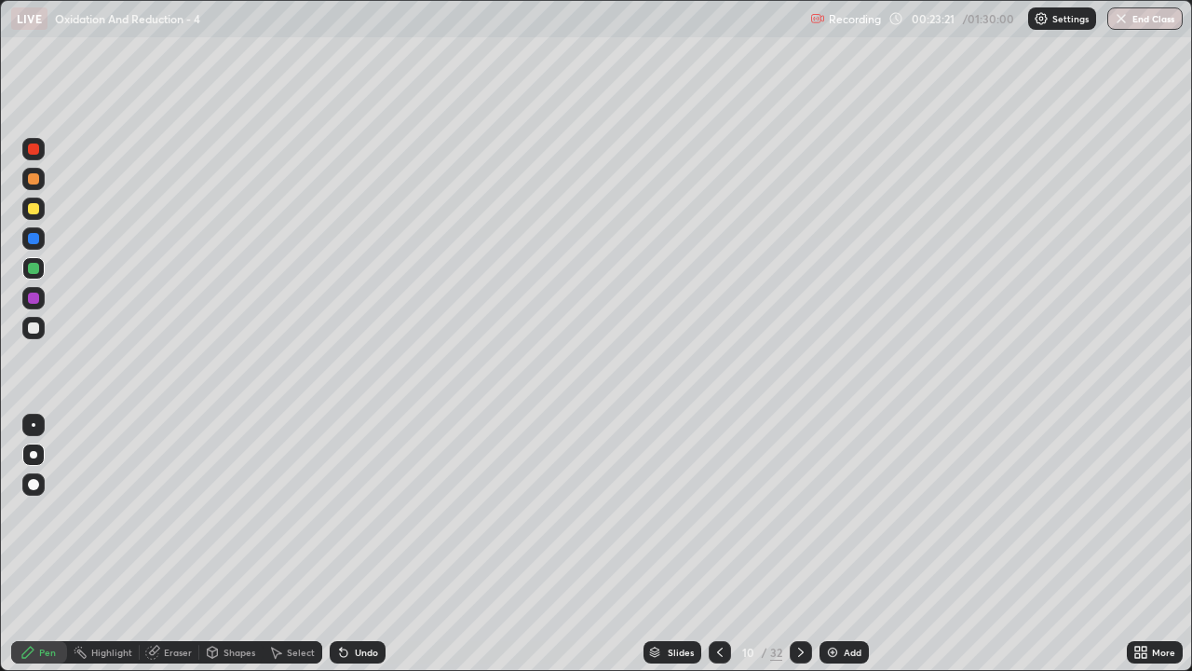
click at [169, 544] on div "Eraser" at bounding box center [170, 652] width 60 height 22
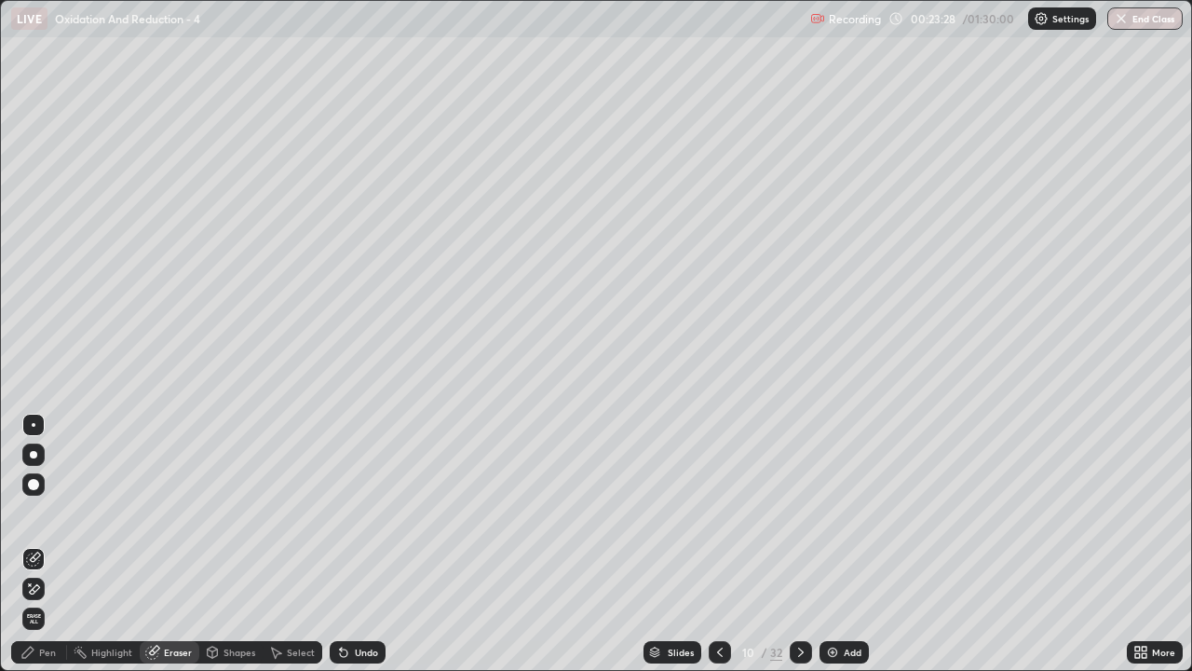
click at [51, 544] on div "Pen" at bounding box center [47, 651] width 17 height 9
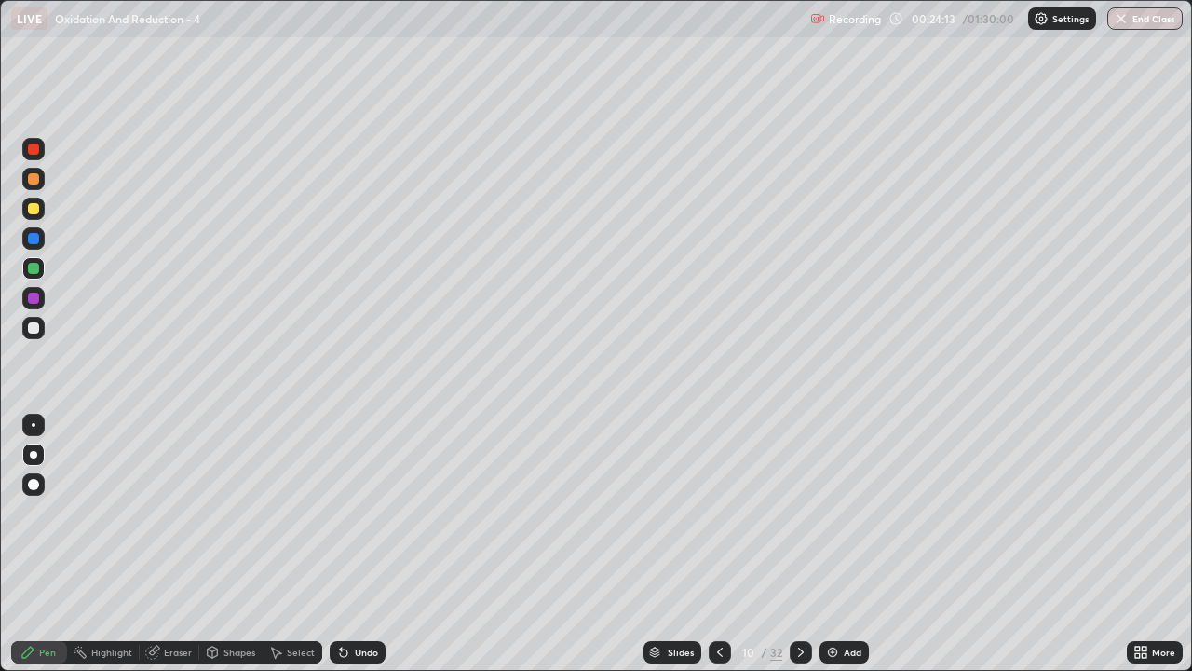
click at [32, 331] on div at bounding box center [33, 327] width 11 height 11
click at [801, 544] on icon at bounding box center [801, 652] width 15 height 15
click at [174, 544] on div "Eraser" at bounding box center [178, 651] width 28 height 9
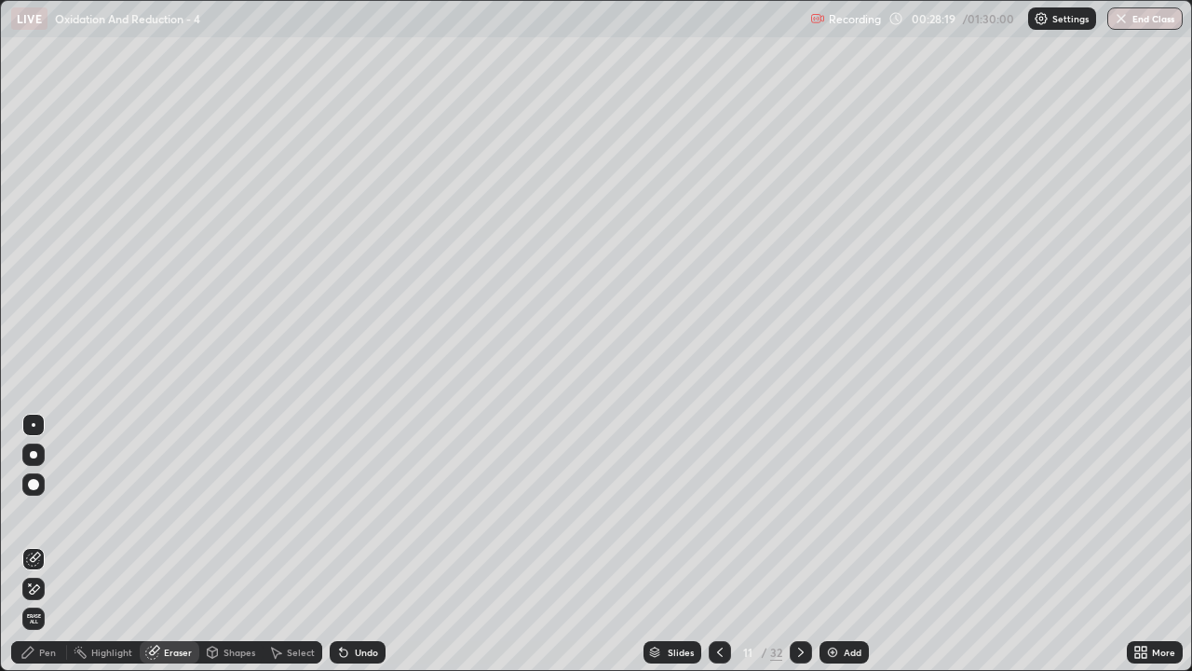
click at [53, 544] on div "Pen" at bounding box center [47, 651] width 17 height 9
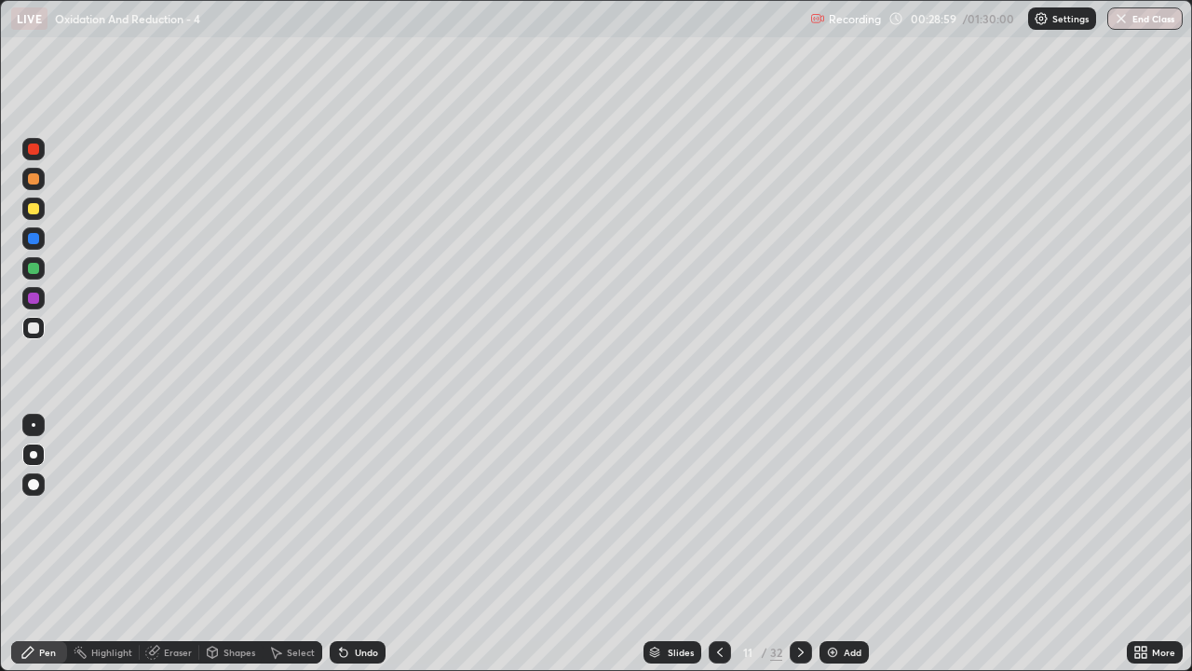
click at [183, 544] on div "Eraser" at bounding box center [178, 651] width 28 height 9
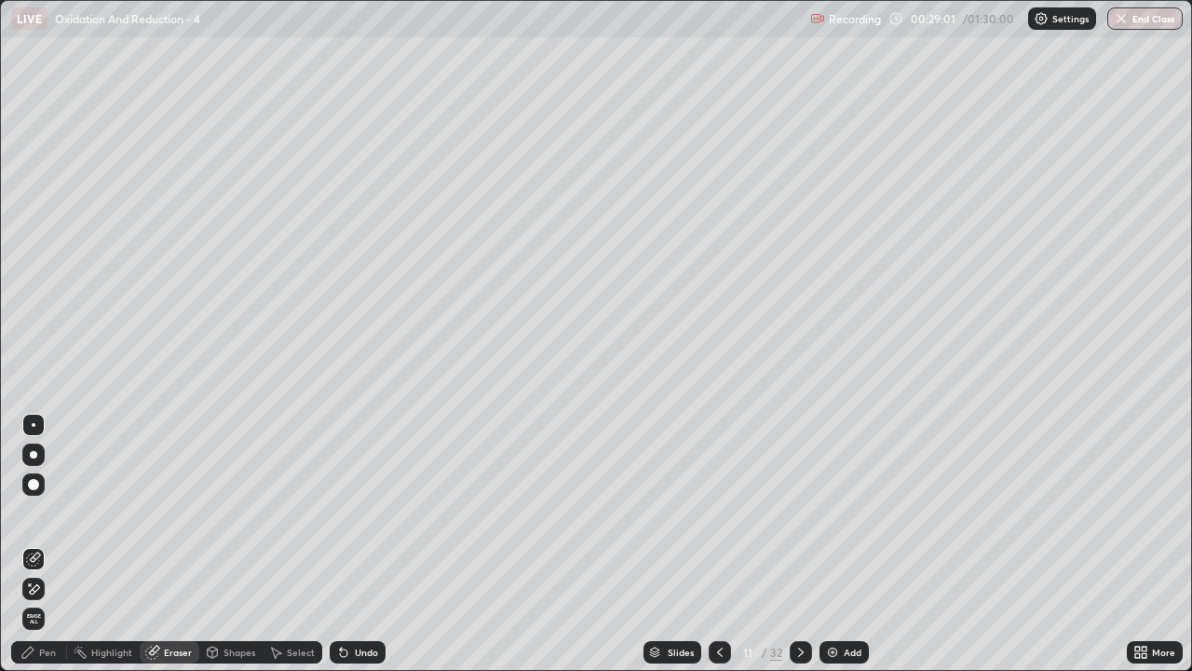
click at [50, 544] on div "Pen" at bounding box center [39, 652] width 56 height 22
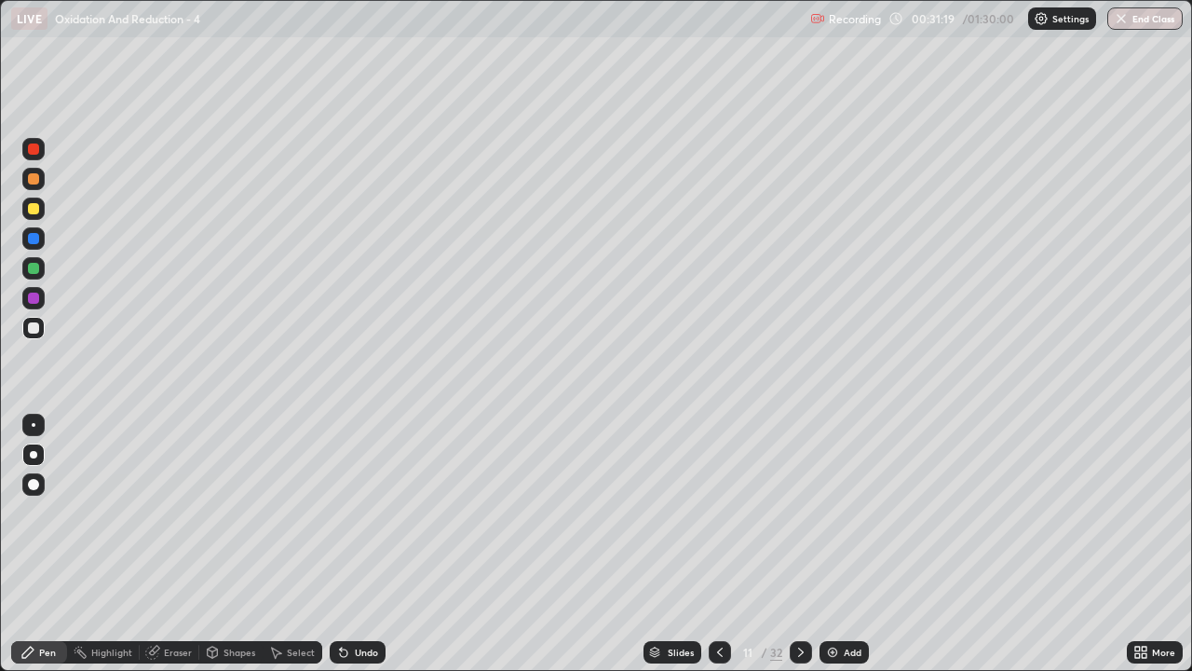
click at [177, 544] on div "Eraser" at bounding box center [170, 652] width 60 height 22
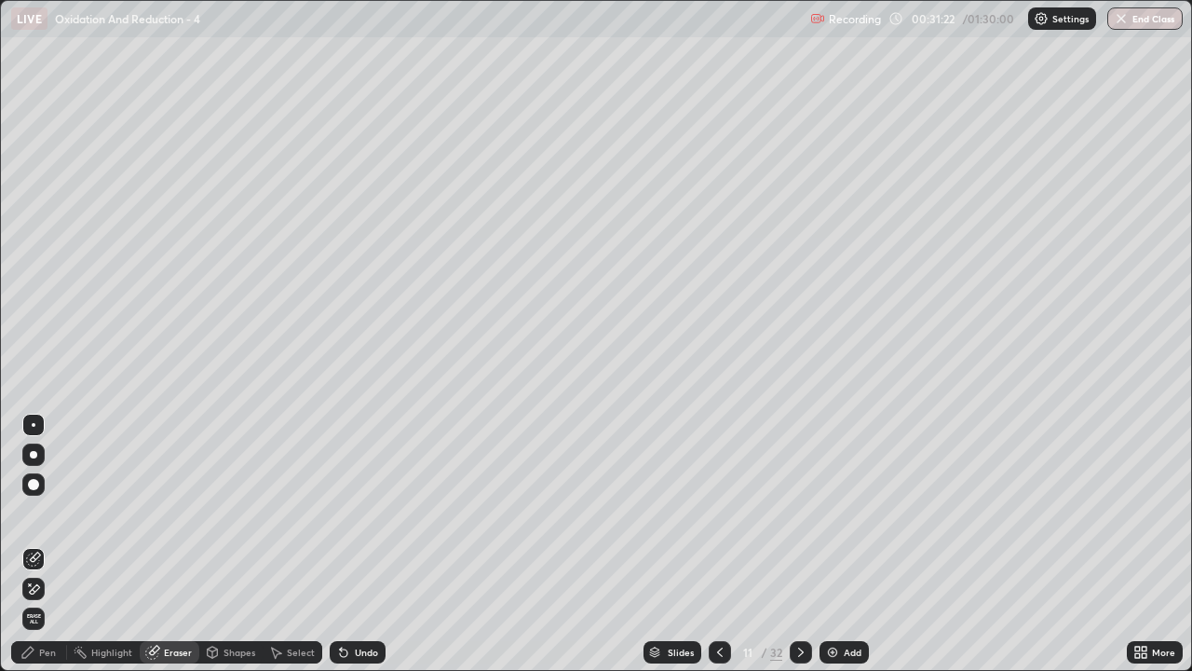
click at [53, 544] on div "Pen" at bounding box center [39, 652] width 56 height 22
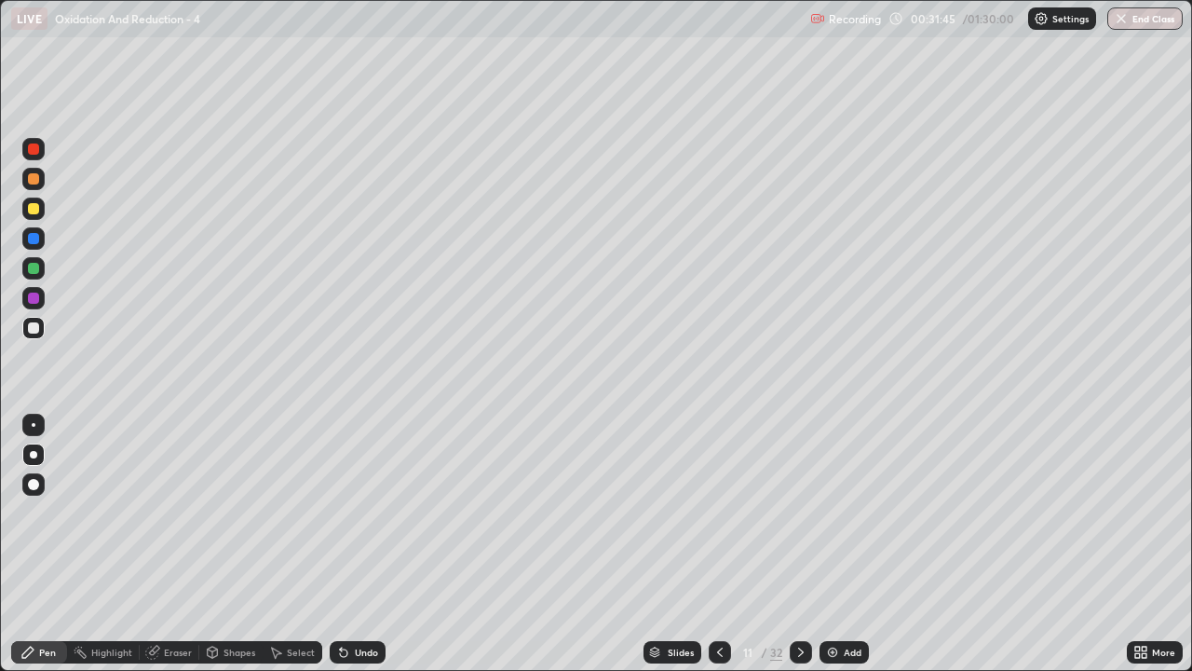
click at [173, 544] on div "Eraser" at bounding box center [178, 651] width 28 height 9
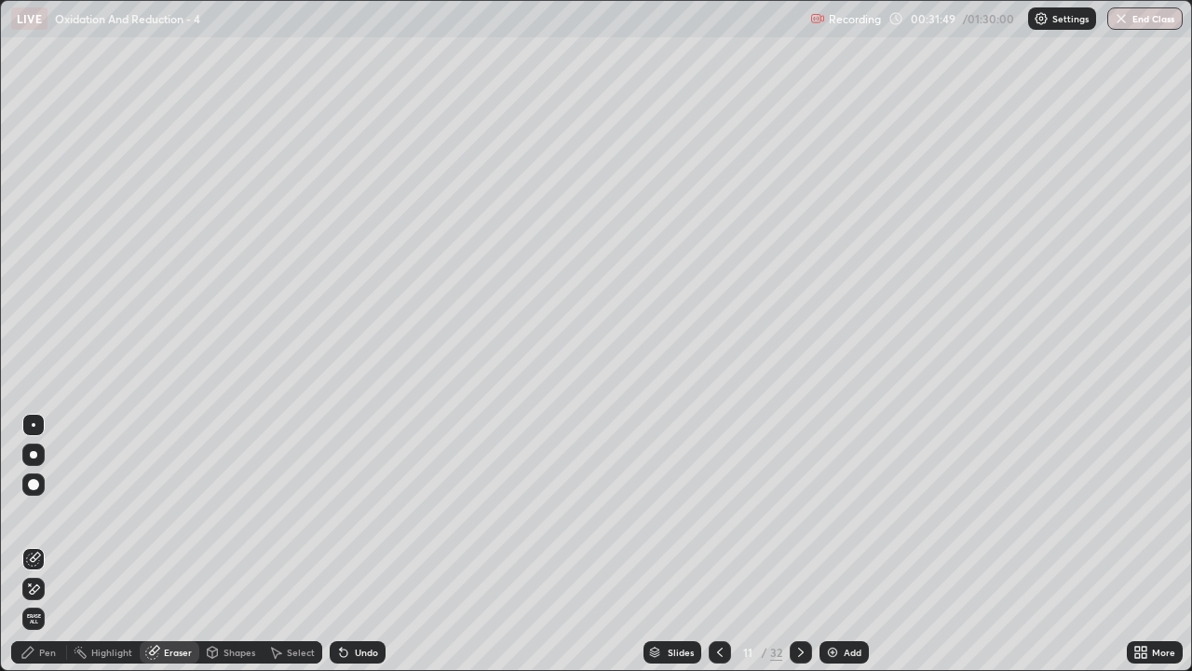
click at [53, 544] on div "Pen" at bounding box center [39, 652] width 56 height 22
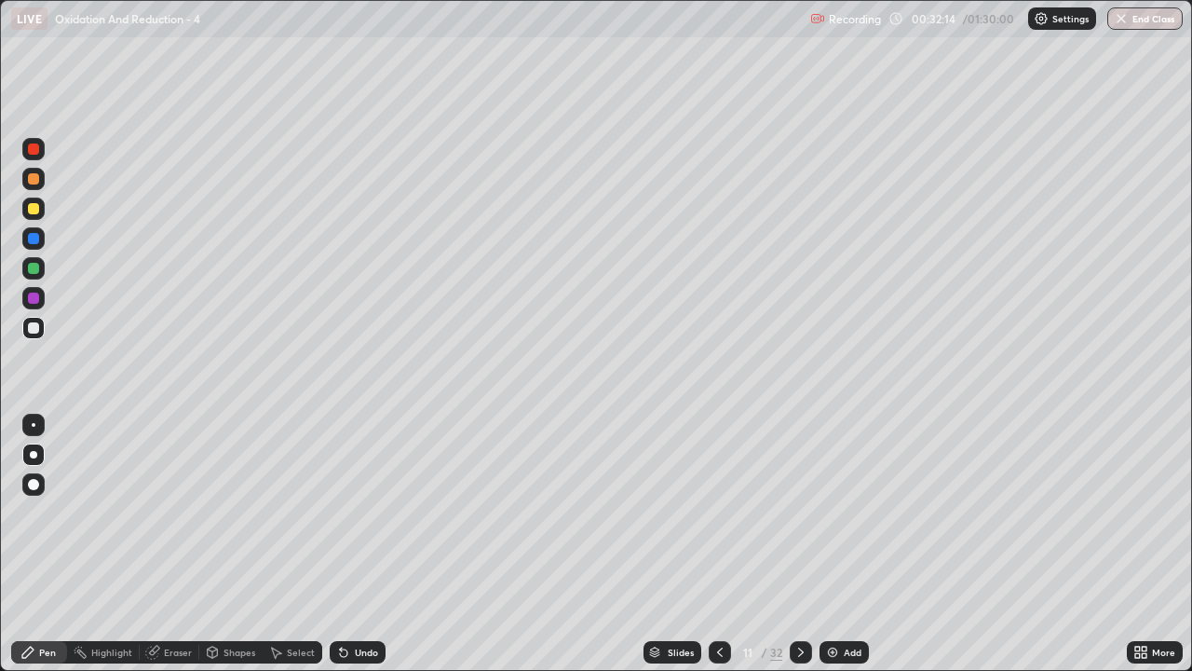
click at [795, 544] on div at bounding box center [801, 651] width 22 height 37
click at [176, 544] on div "Eraser" at bounding box center [178, 651] width 28 height 9
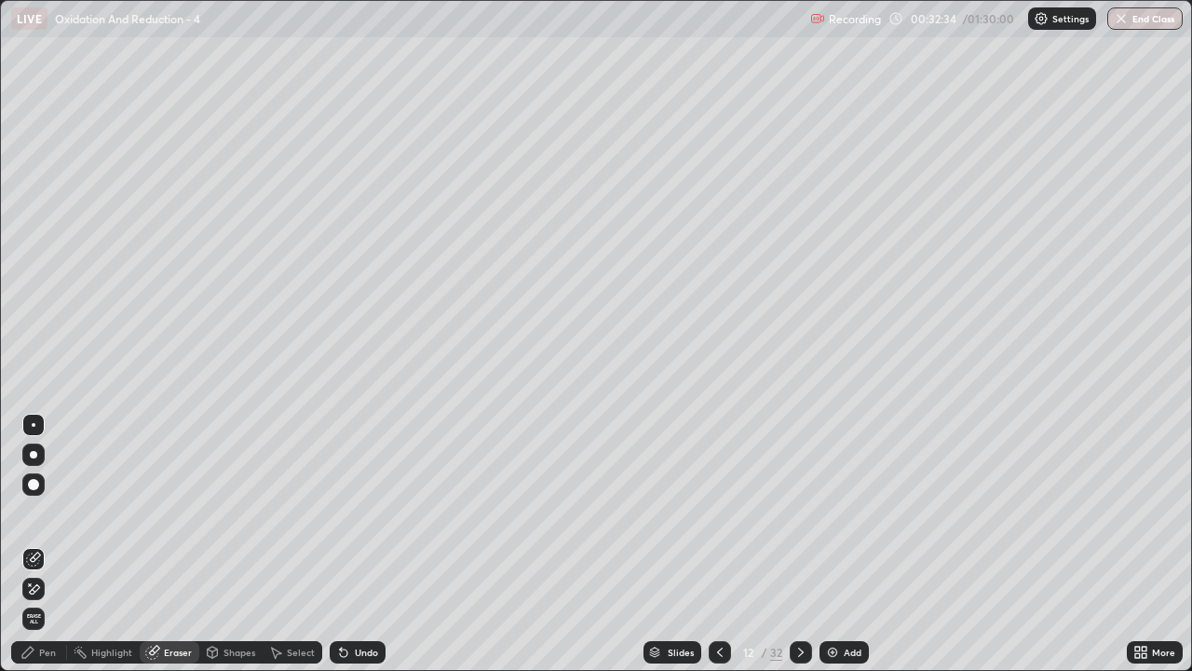
click at [50, 544] on div "Pen" at bounding box center [47, 651] width 17 height 9
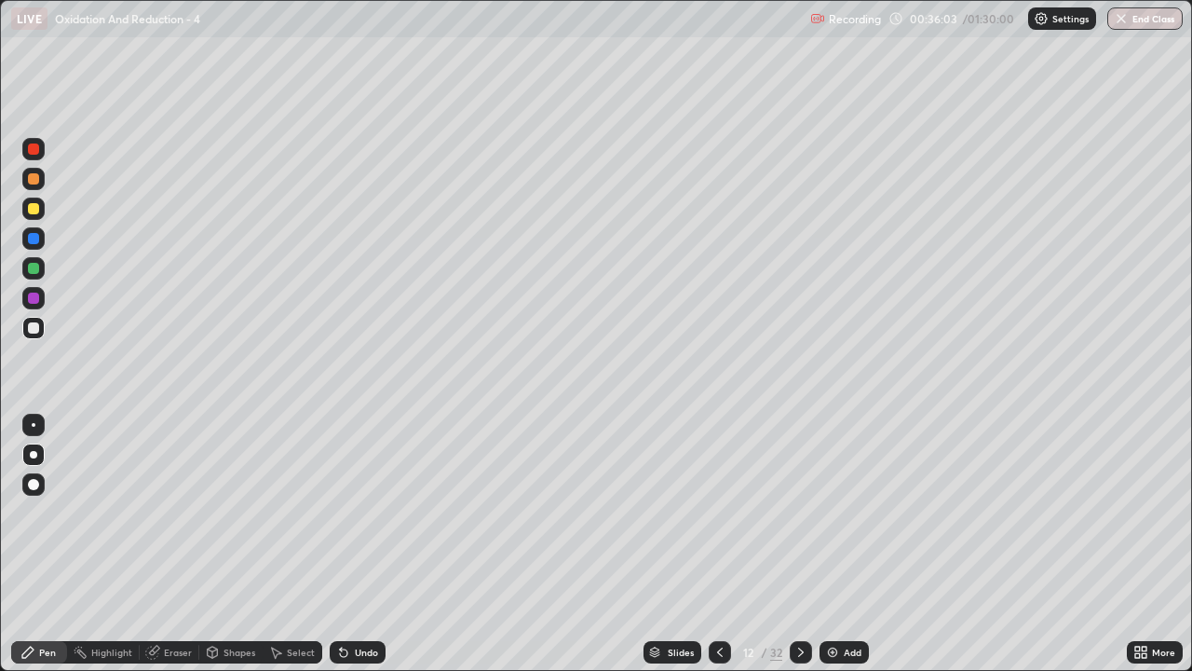
click at [524, 544] on div "Slides 12 / 32 Add" at bounding box center [756, 651] width 741 height 37
click at [181, 544] on div "Eraser" at bounding box center [178, 651] width 28 height 9
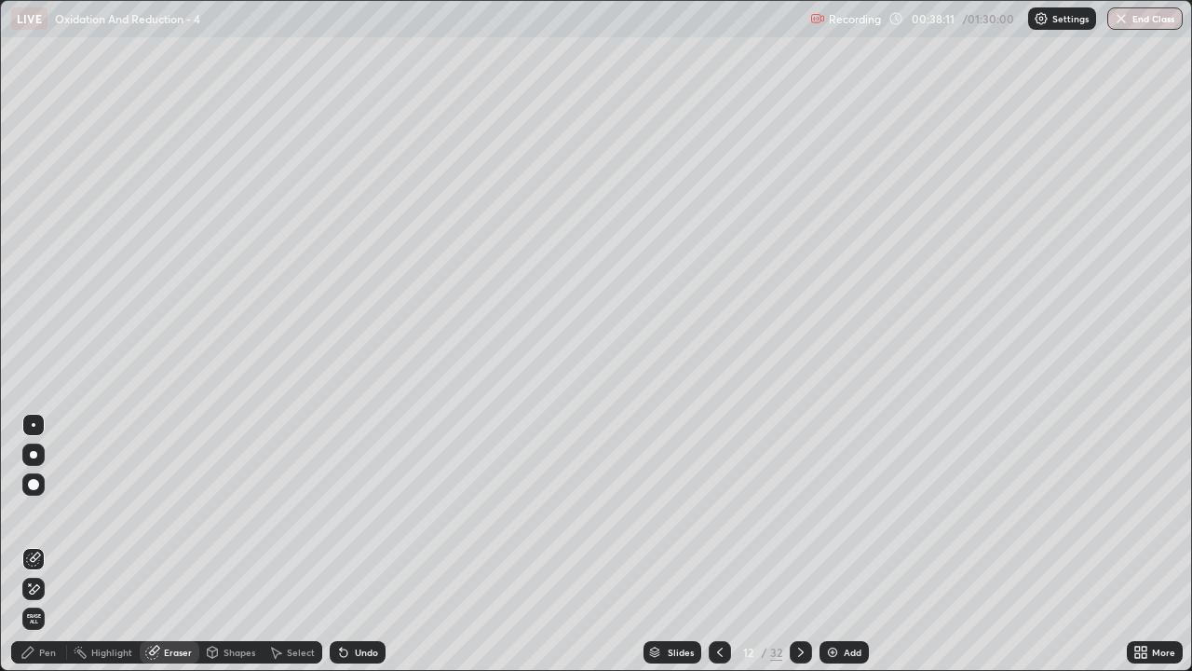
click at [799, 544] on icon at bounding box center [801, 652] width 15 height 15
click at [719, 544] on icon at bounding box center [720, 652] width 15 height 15
click at [801, 544] on icon at bounding box center [801, 652] width 15 height 15
click at [57, 544] on div "Pen" at bounding box center [39, 652] width 56 height 22
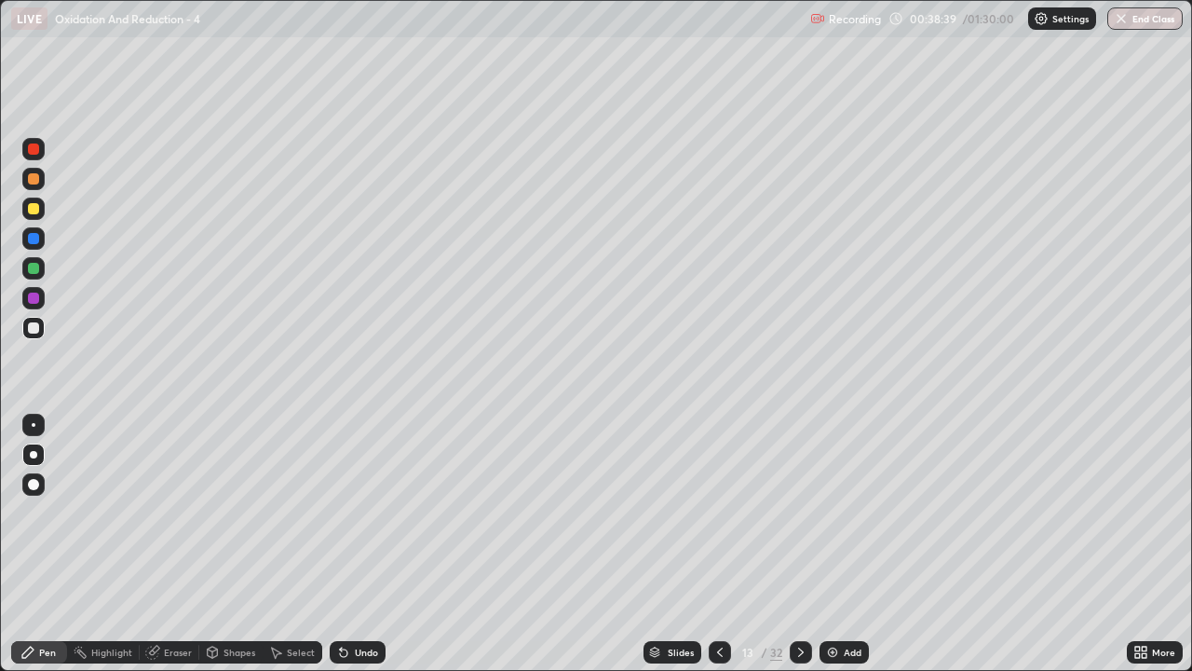
click at [53, 544] on div "Pen" at bounding box center [47, 651] width 17 height 9
click at [50, 544] on div "Pen" at bounding box center [47, 651] width 17 height 9
click at [799, 544] on icon at bounding box center [801, 652] width 15 height 15
click at [168, 544] on div "Eraser" at bounding box center [178, 651] width 28 height 9
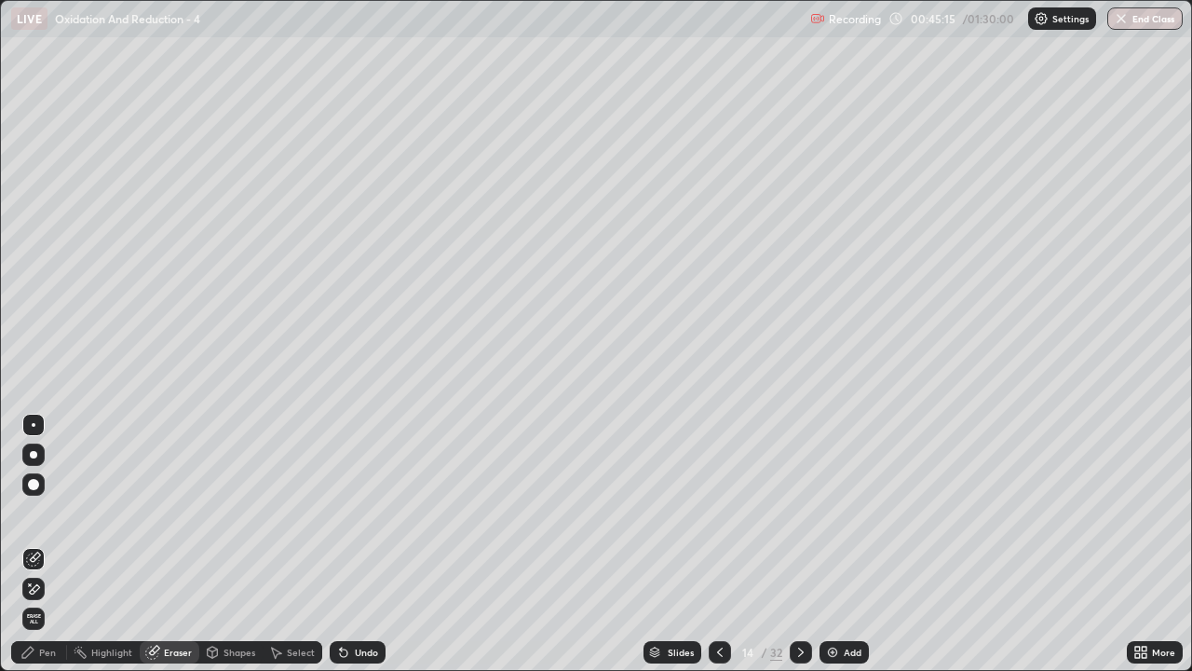
click at [45, 544] on div "Pen" at bounding box center [47, 651] width 17 height 9
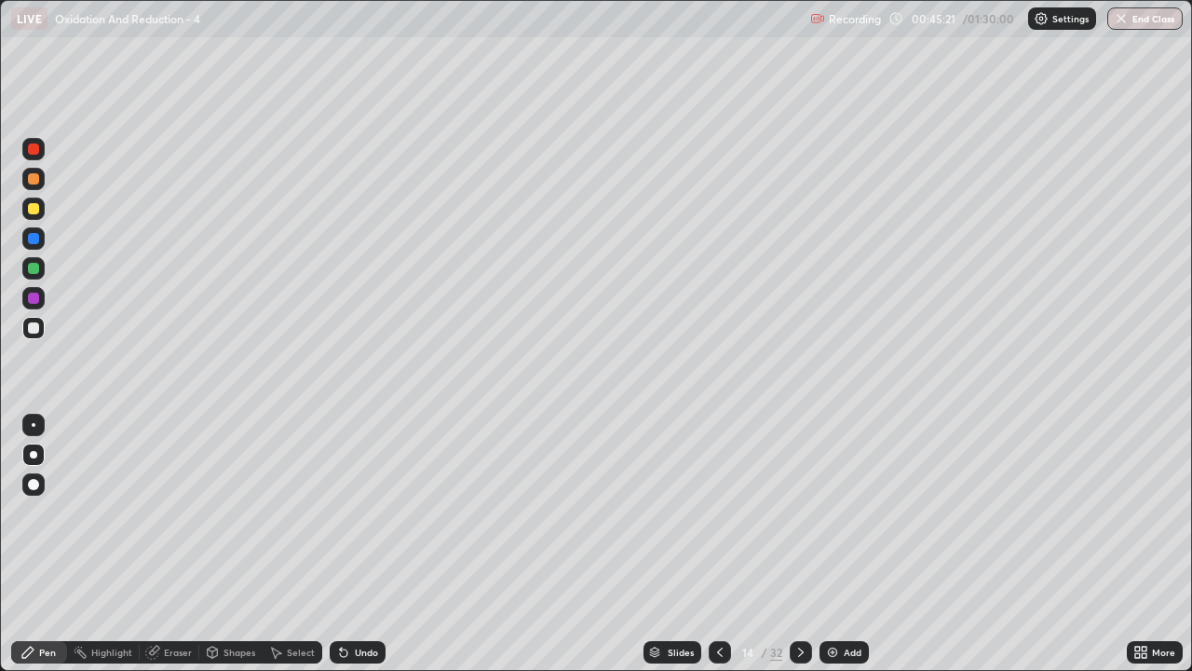
click at [172, 544] on div "Eraser" at bounding box center [178, 651] width 28 height 9
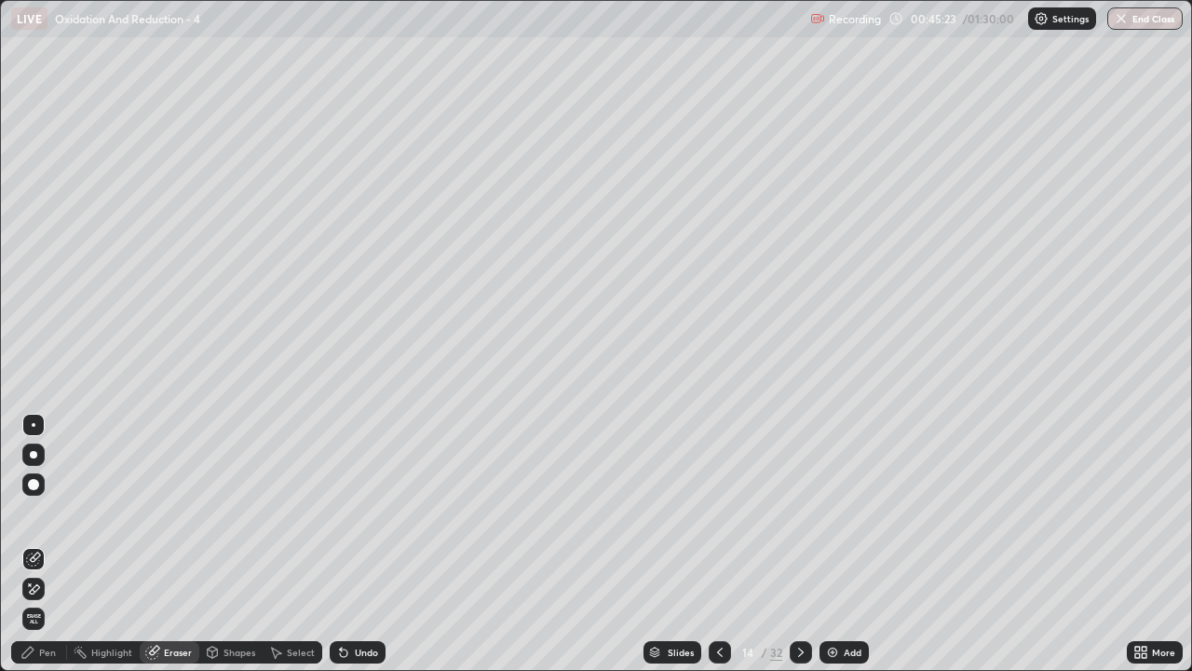
click at [41, 544] on div "Pen" at bounding box center [47, 651] width 17 height 9
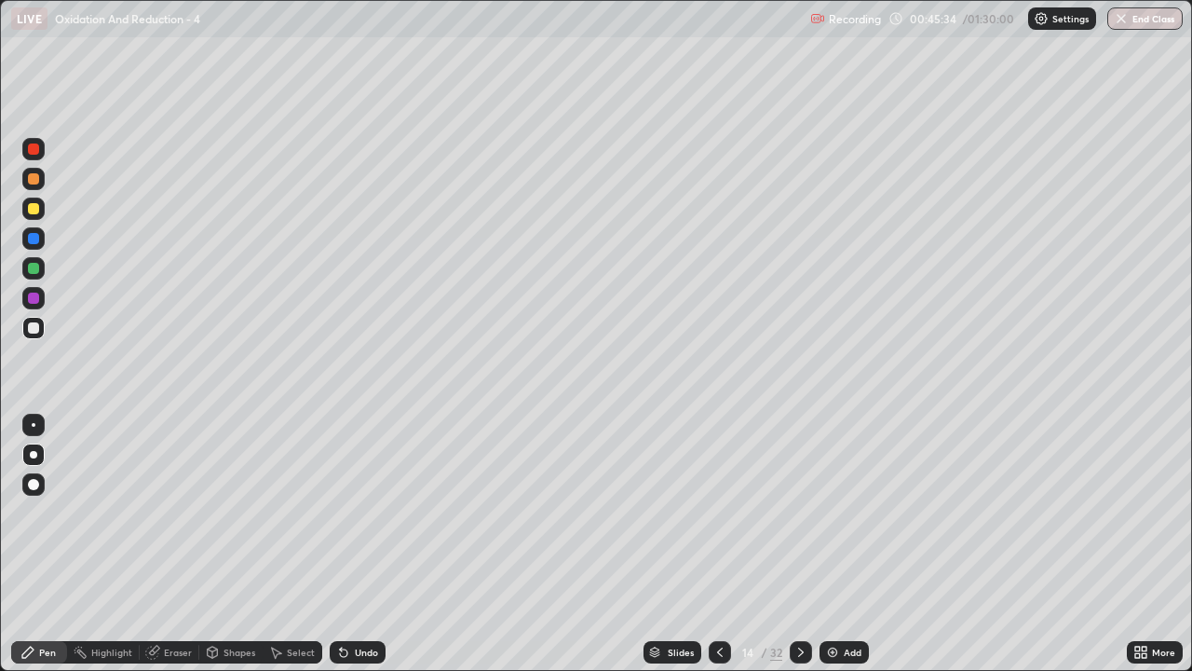
click at [174, 544] on div "Eraser" at bounding box center [178, 651] width 28 height 9
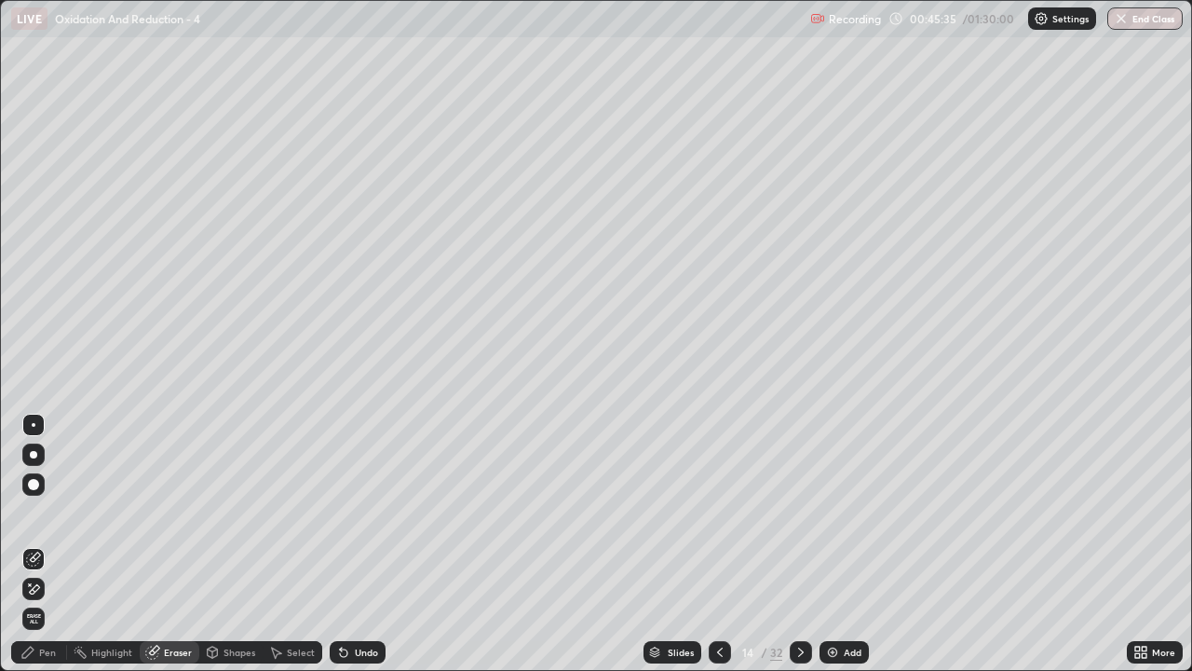
click at [171, 544] on div "Eraser" at bounding box center [178, 651] width 28 height 9
click at [50, 544] on div "Pen" at bounding box center [47, 651] width 17 height 9
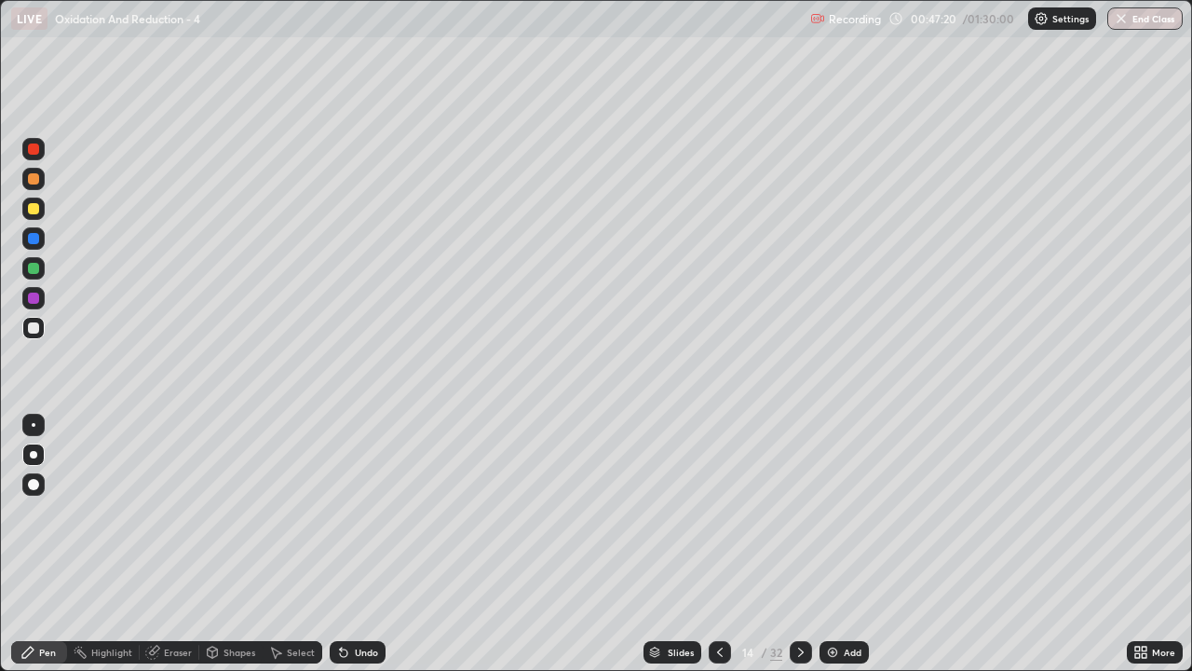
click at [180, 544] on div "Eraser" at bounding box center [170, 652] width 60 height 22
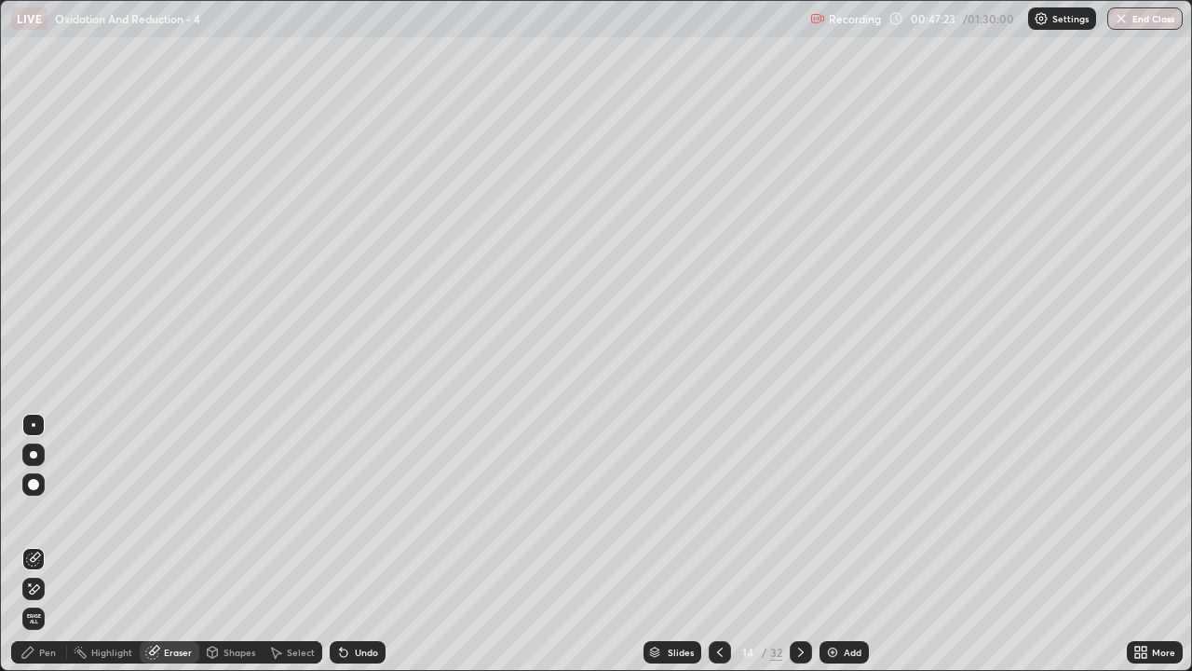
click at [47, 544] on div "Pen" at bounding box center [47, 651] width 17 height 9
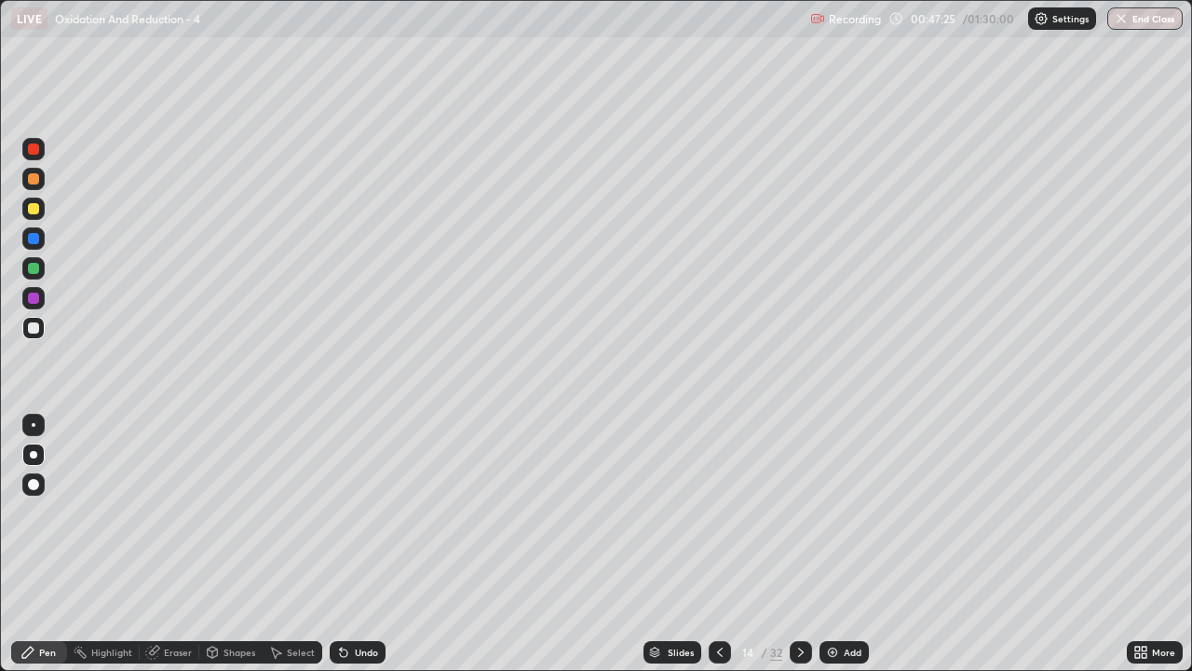
click at [173, 544] on div "Eraser" at bounding box center [178, 651] width 28 height 9
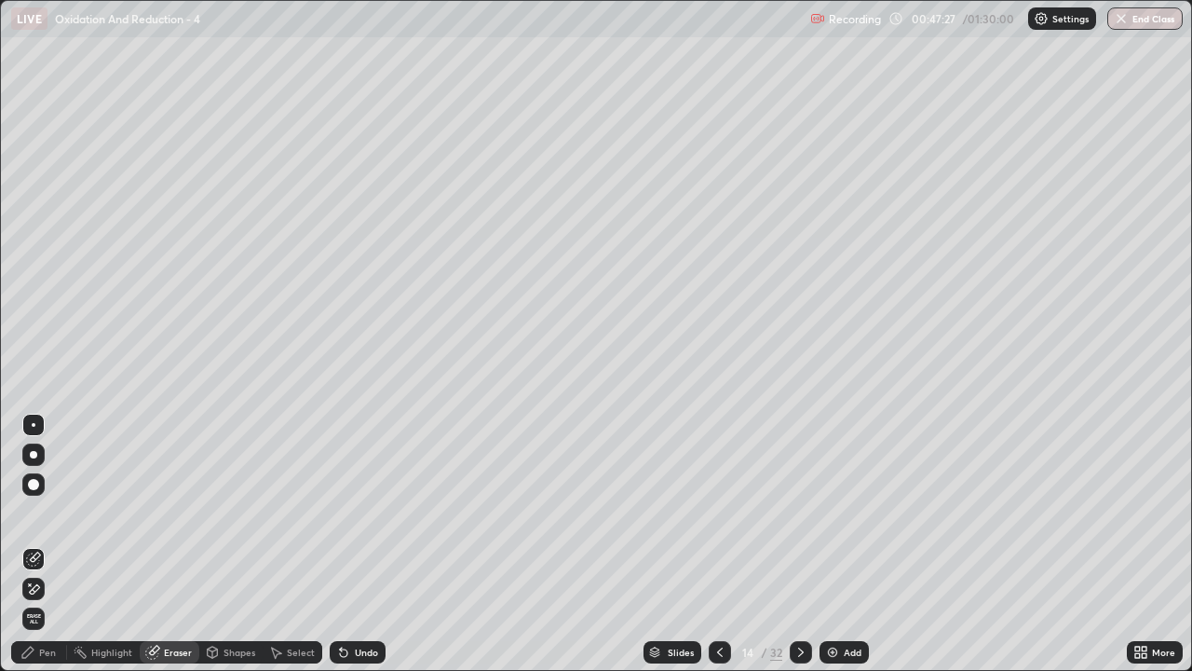
click at [37, 544] on div "Pen" at bounding box center [39, 652] width 56 height 22
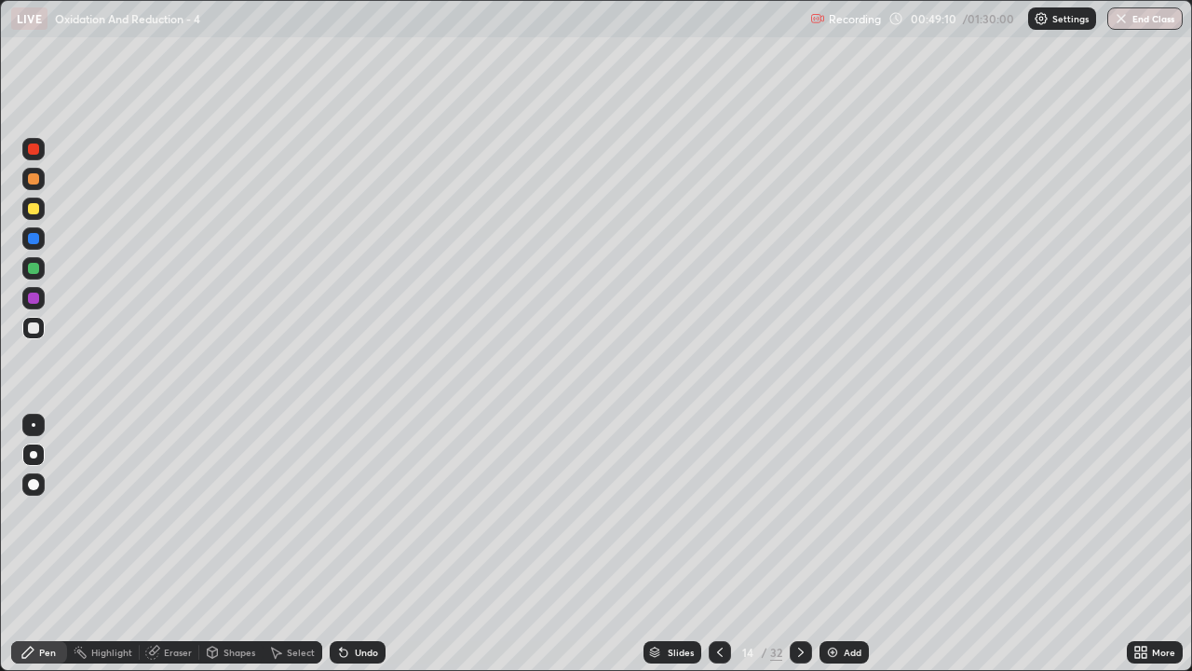
click at [796, 544] on icon at bounding box center [801, 652] width 15 height 15
click at [34, 270] on div at bounding box center [33, 268] width 11 height 11
click at [178, 544] on div "Eraser" at bounding box center [178, 651] width 28 height 9
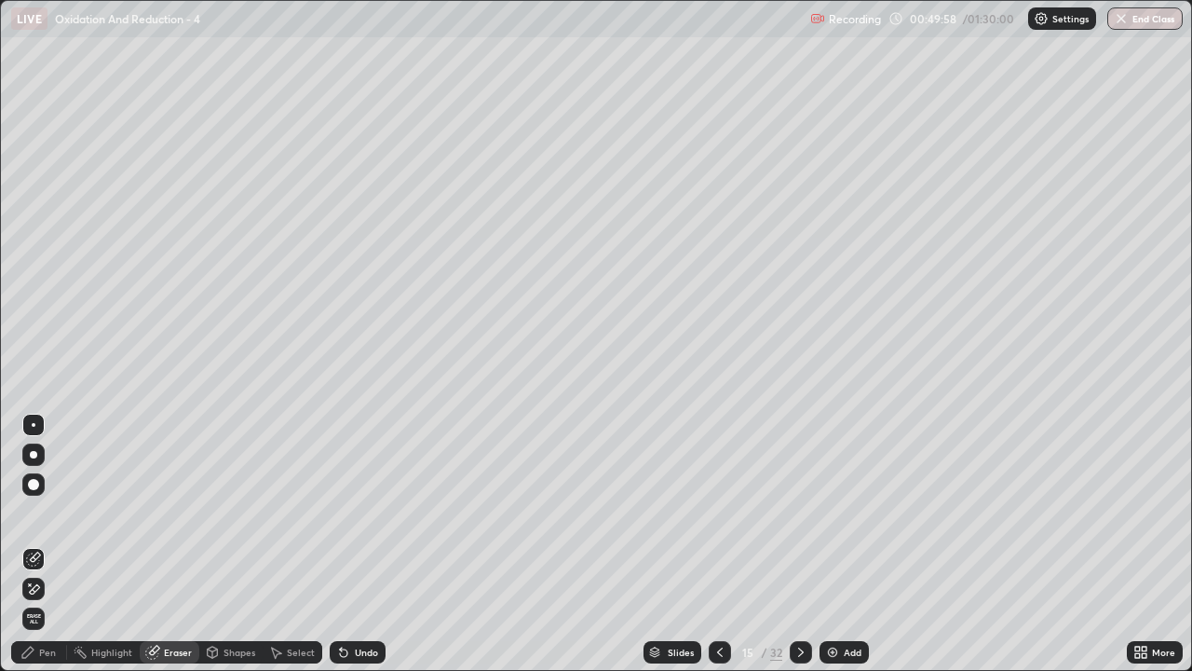
click at [52, 544] on div "Pen" at bounding box center [47, 651] width 17 height 9
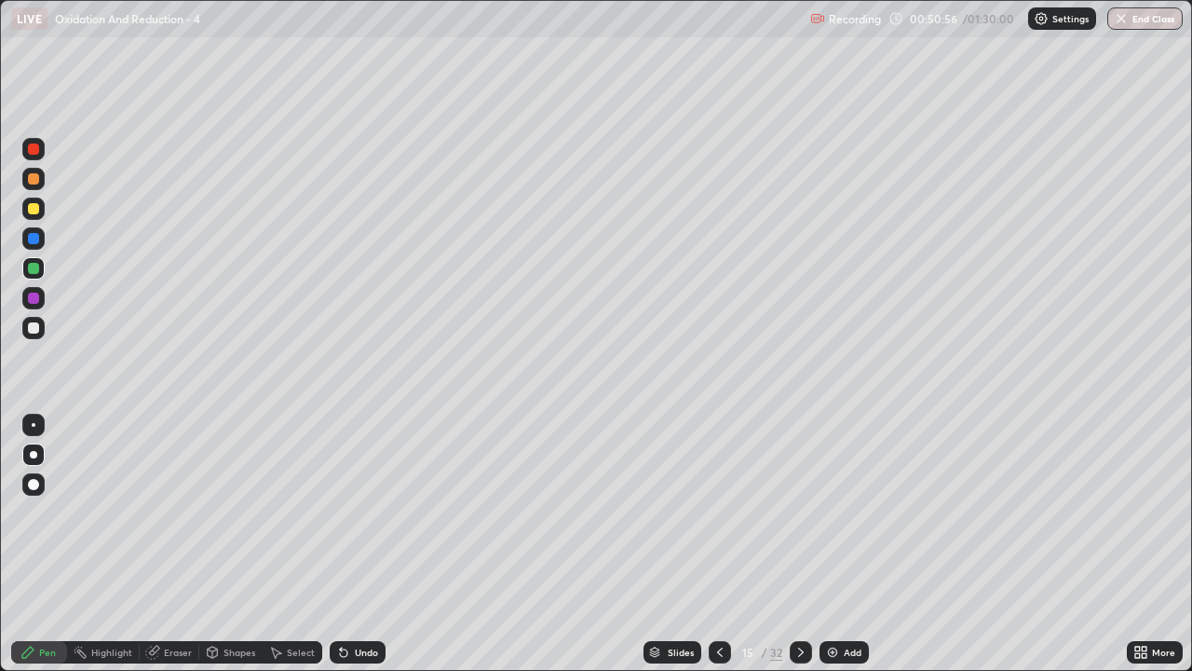
click at [34, 329] on div at bounding box center [33, 327] width 11 height 11
click at [32, 268] on div at bounding box center [33, 268] width 11 height 11
click at [0, 251] on div "Setting up your live class" at bounding box center [596, 335] width 1192 height 671
click at [32, 324] on div at bounding box center [33, 327] width 11 height 11
click at [32, 268] on div at bounding box center [33, 268] width 11 height 11
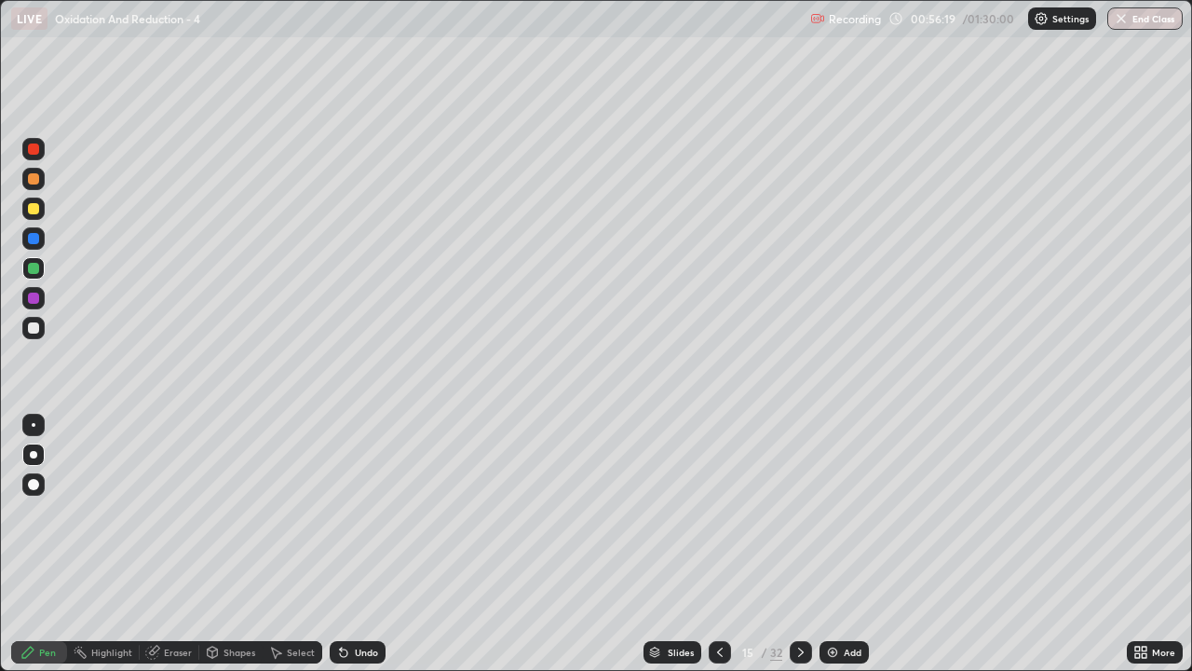
click at [717, 544] on icon at bounding box center [720, 652] width 15 height 15
click at [796, 544] on icon at bounding box center [801, 652] width 15 height 15
click at [30, 327] on div at bounding box center [33, 327] width 11 height 11
click at [43, 544] on div "Pen" at bounding box center [39, 652] width 56 height 22
click at [34, 457] on div at bounding box center [33, 454] width 7 height 7
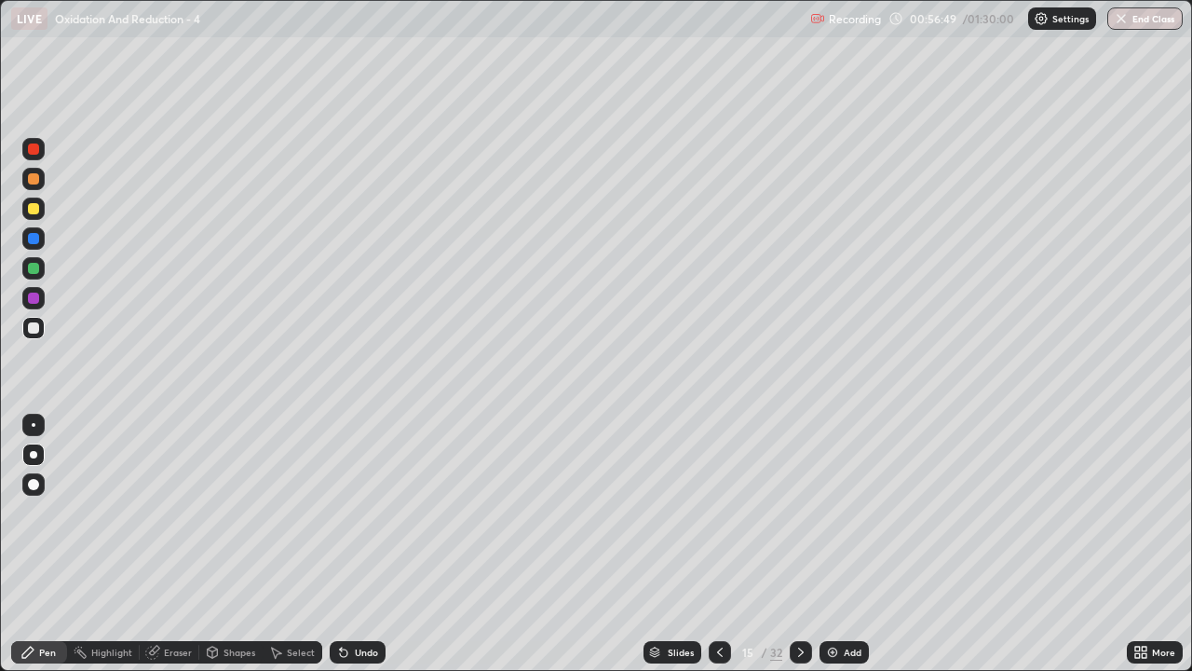
click at [35, 271] on div at bounding box center [33, 268] width 11 height 11
click at [34, 328] on div at bounding box center [33, 327] width 11 height 11
click at [175, 544] on div "Eraser" at bounding box center [178, 651] width 28 height 9
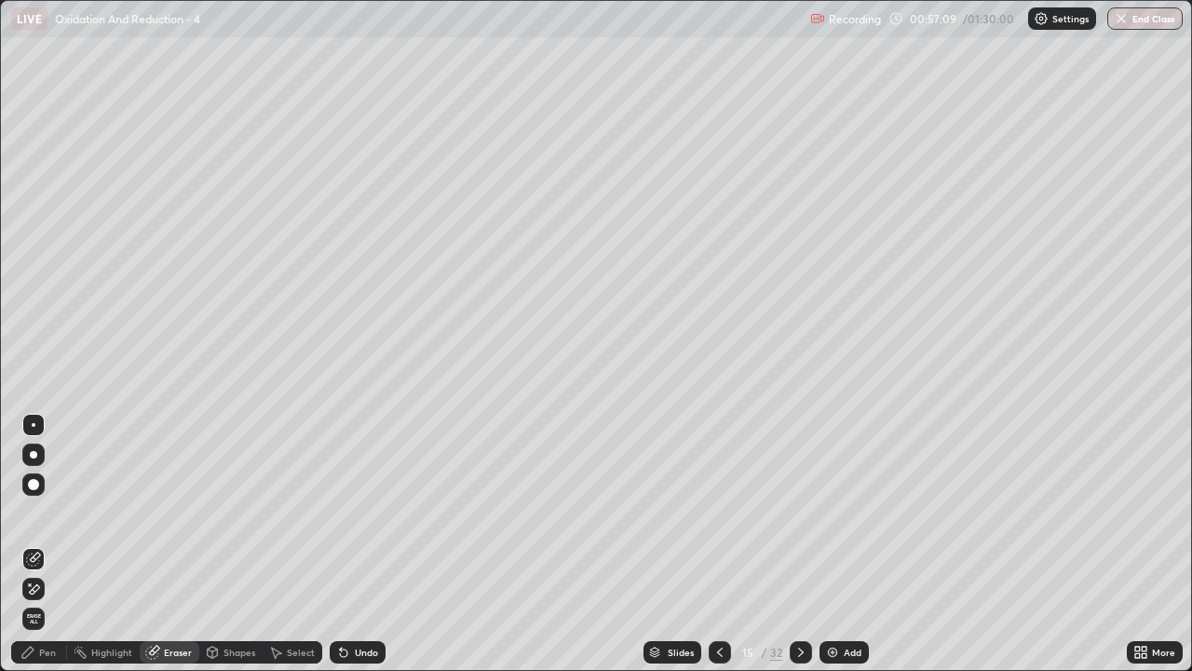
click at [48, 544] on div "Pen" at bounding box center [47, 651] width 17 height 9
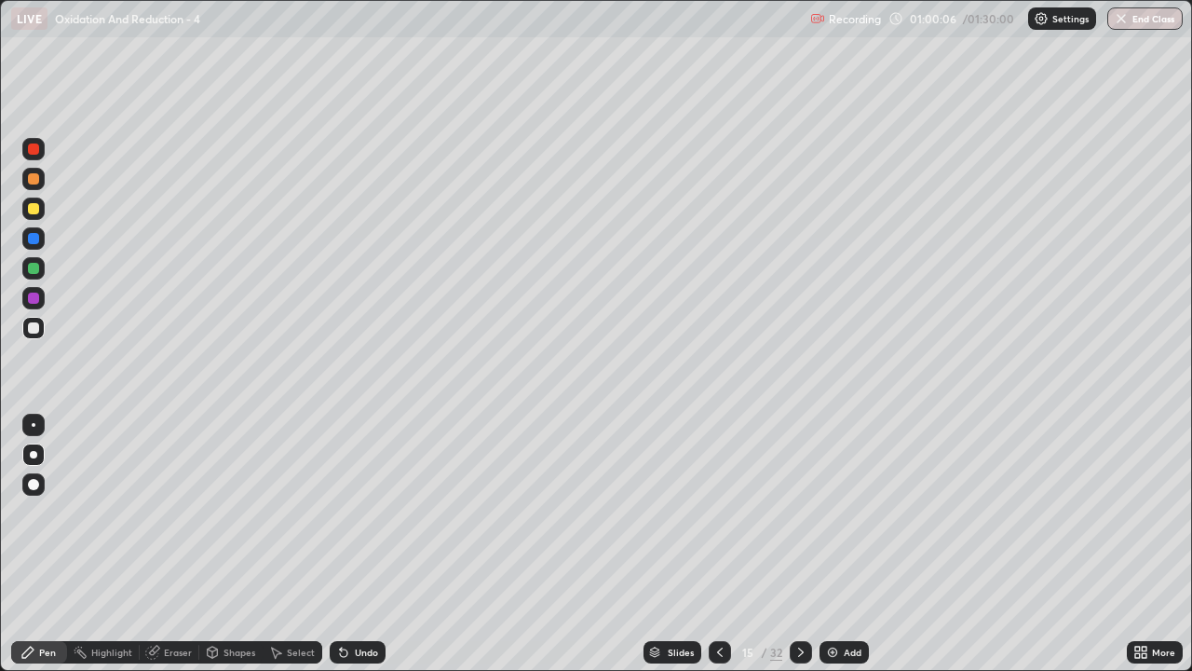
click at [715, 544] on icon at bounding box center [720, 652] width 15 height 15
click at [799, 544] on icon at bounding box center [801, 652] width 15 height 15
click at [172, 544] on div "Eraser" at bounding box center [170, 652] width 60 height 22
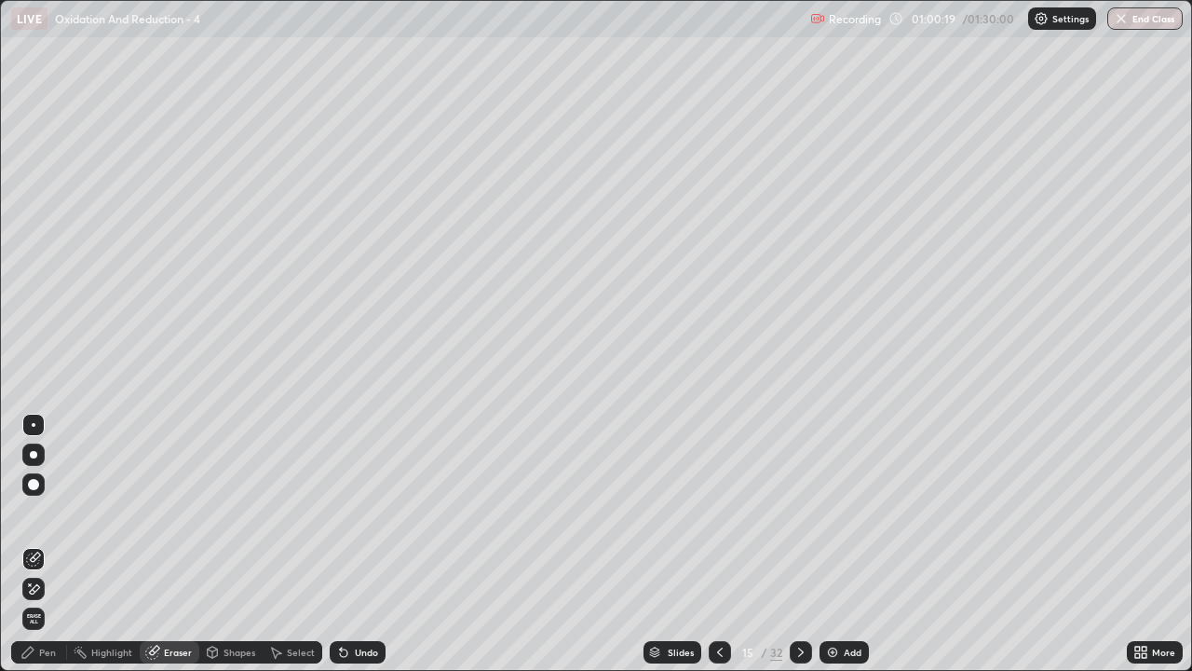
click at [47, 544] on div "Pen" at bounding box center [47, 651] width 17 height 9
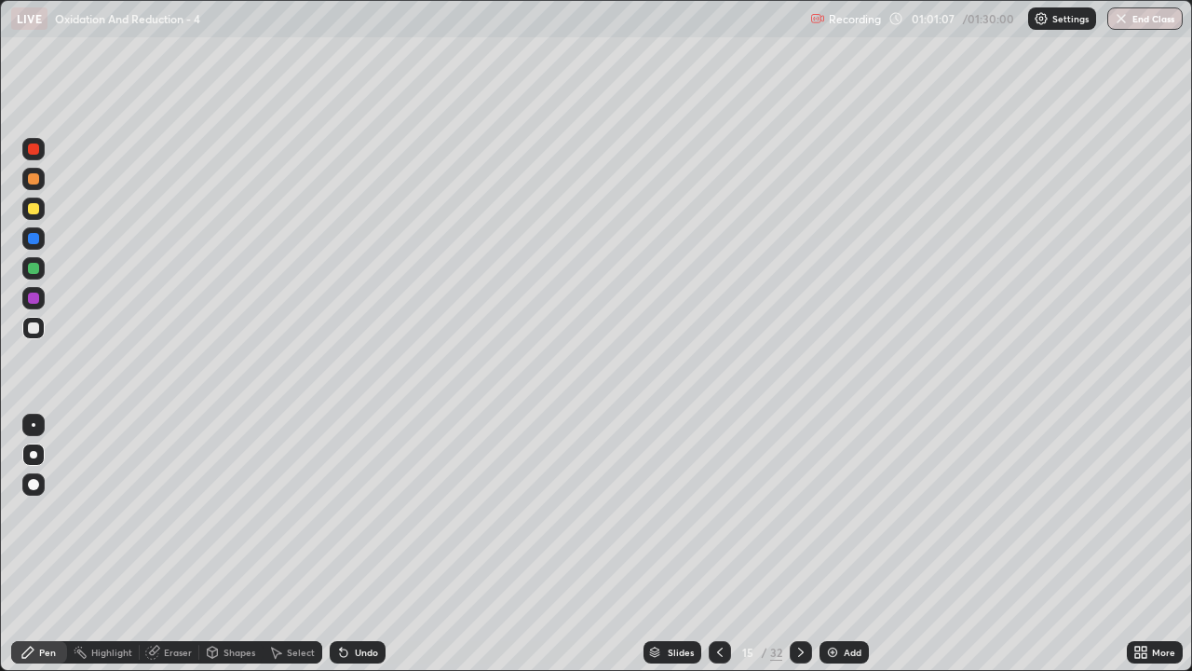
click at [184, 544] on div "Eraser" at bounding box center [170, 652] width 60 height 22
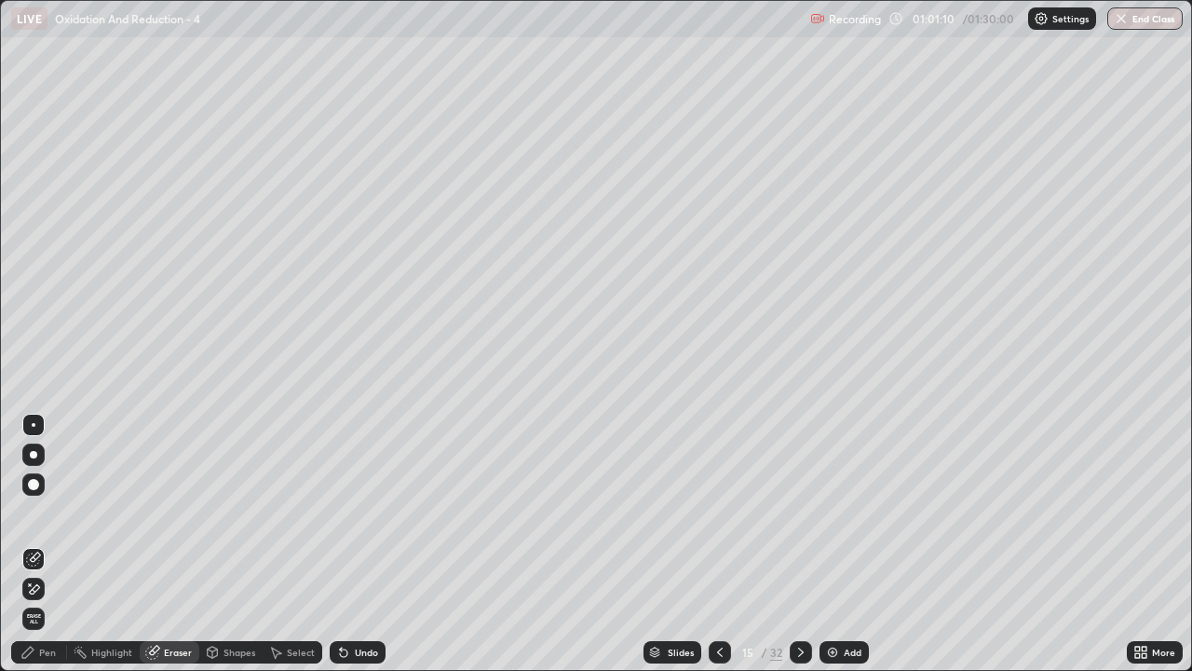
click at [46, 544] on div "Pen" at bounding box center [39, 652] width 56 height 22
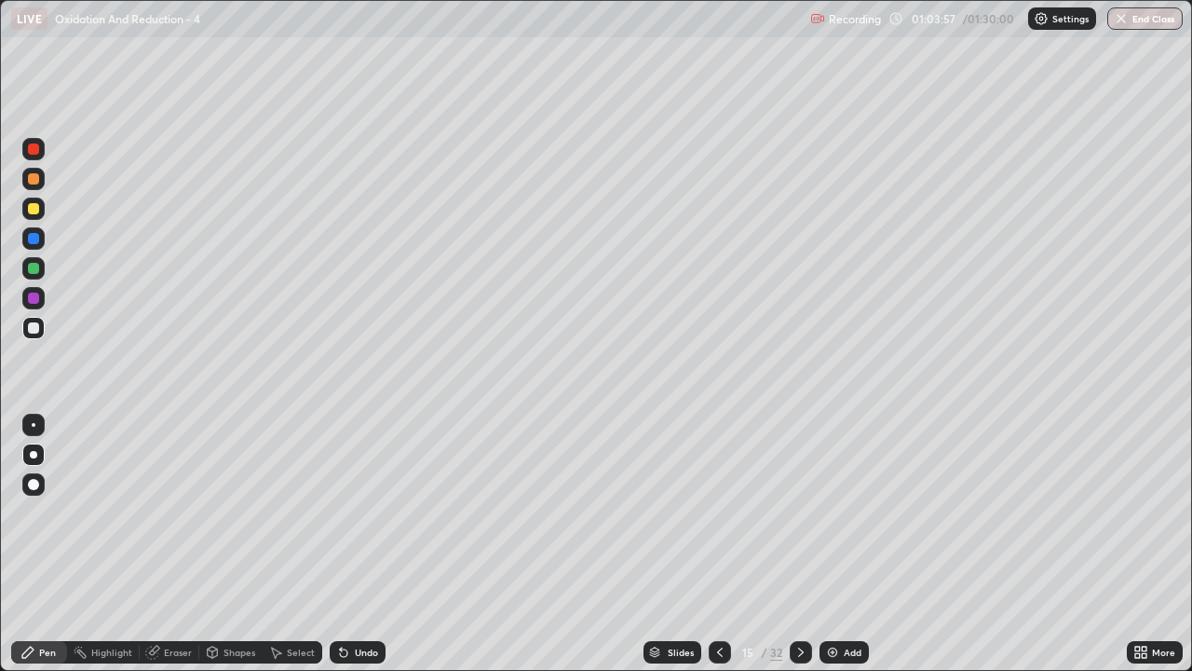
click at [718, 544] on icon at bounding box center [720, 652] width 15 height 15
click at [796, 544] on icon at bounding box center [801, 652] width 15 height 15
click at [34, 268] on div at bounding box center [33, 268] width 11 height 11
click at [799, 544] on icon at bounding box center [801, 651] width 6 height 9
click at [1146, 22] on button "End Class" at bounding box center [1144, 18] width 75 height 22
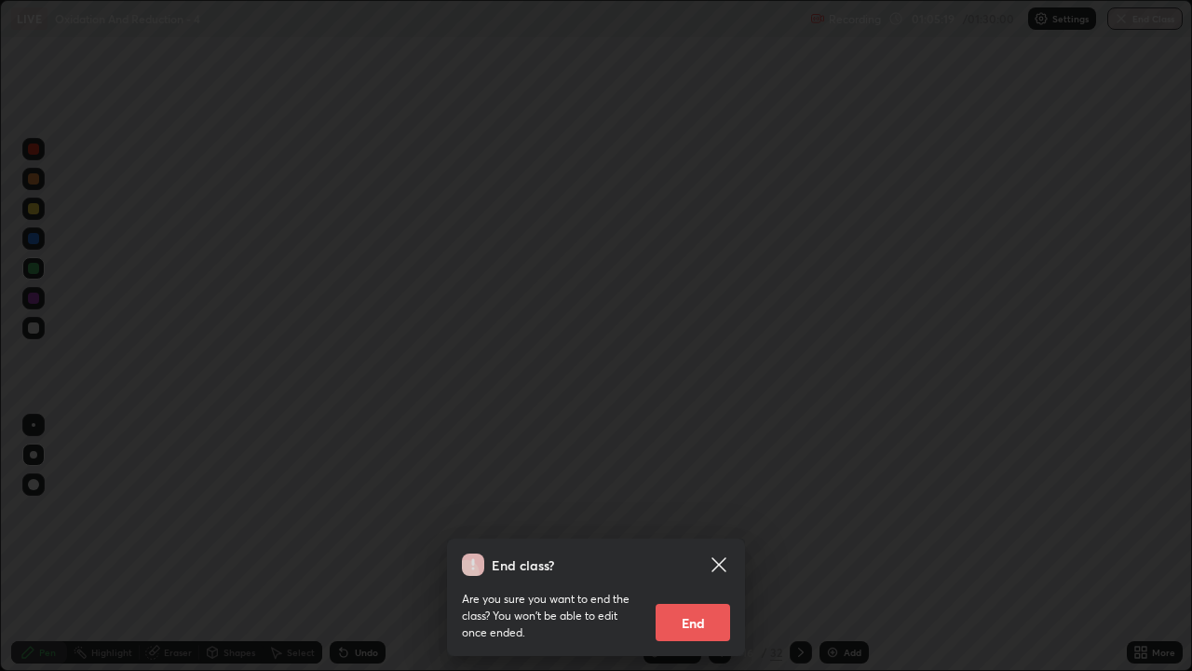
click at [698, 544] on button "End" at bounding box center [693, 622] width 75 height 37
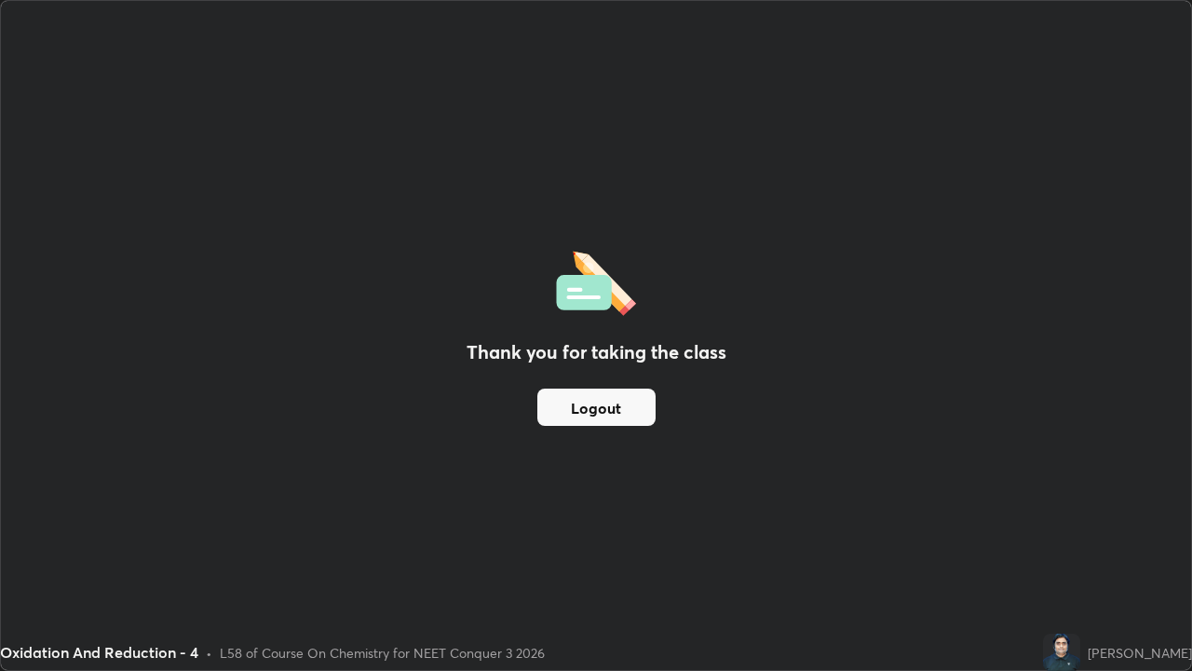
click at [624, 417] on button "Logout" at bounding box center [596, 406] width 118 height 37
